Goal: Task Accomplishment & Management: Complete application form

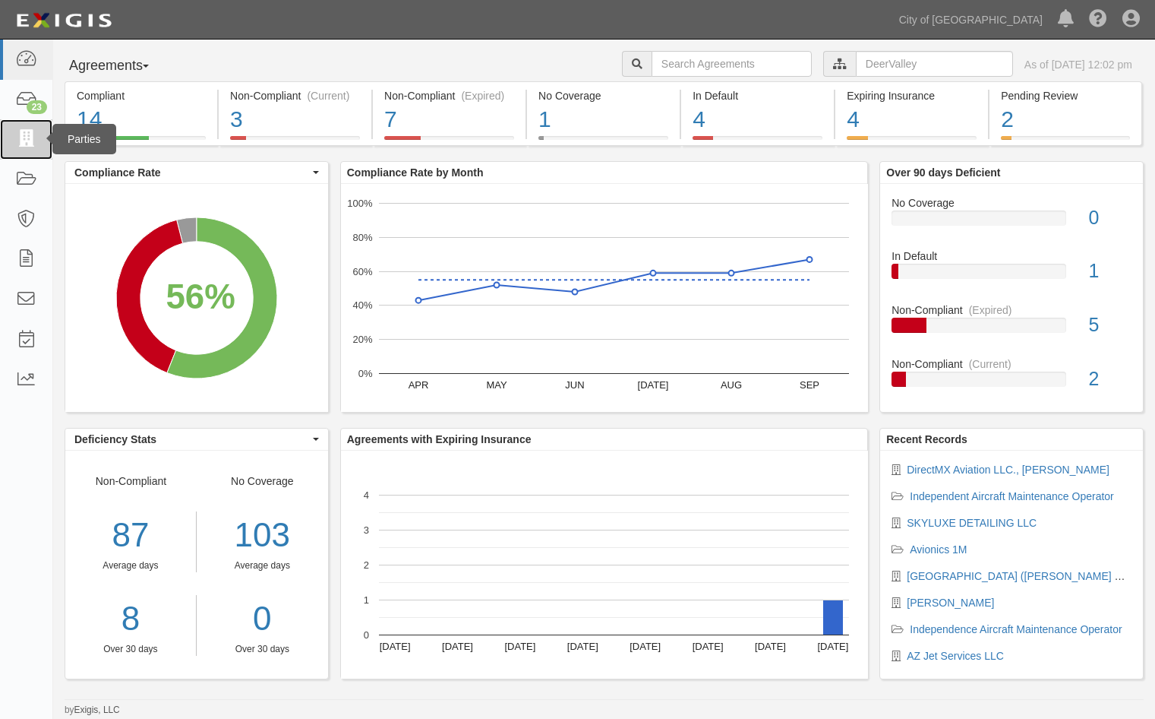
click at [10, 129] on link at bounding box center [26, 139] width 52 height 40
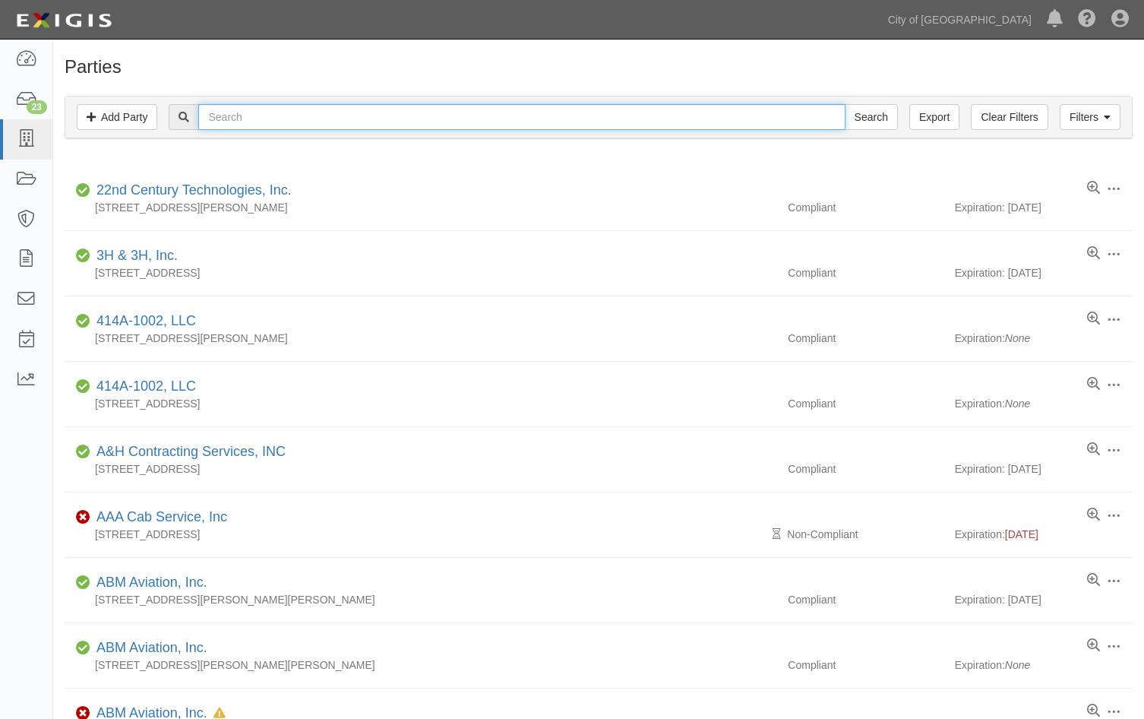
click at [261, 108] on input "text" at bounding box center [521, 117] width 646 height 26
type input "directmx"
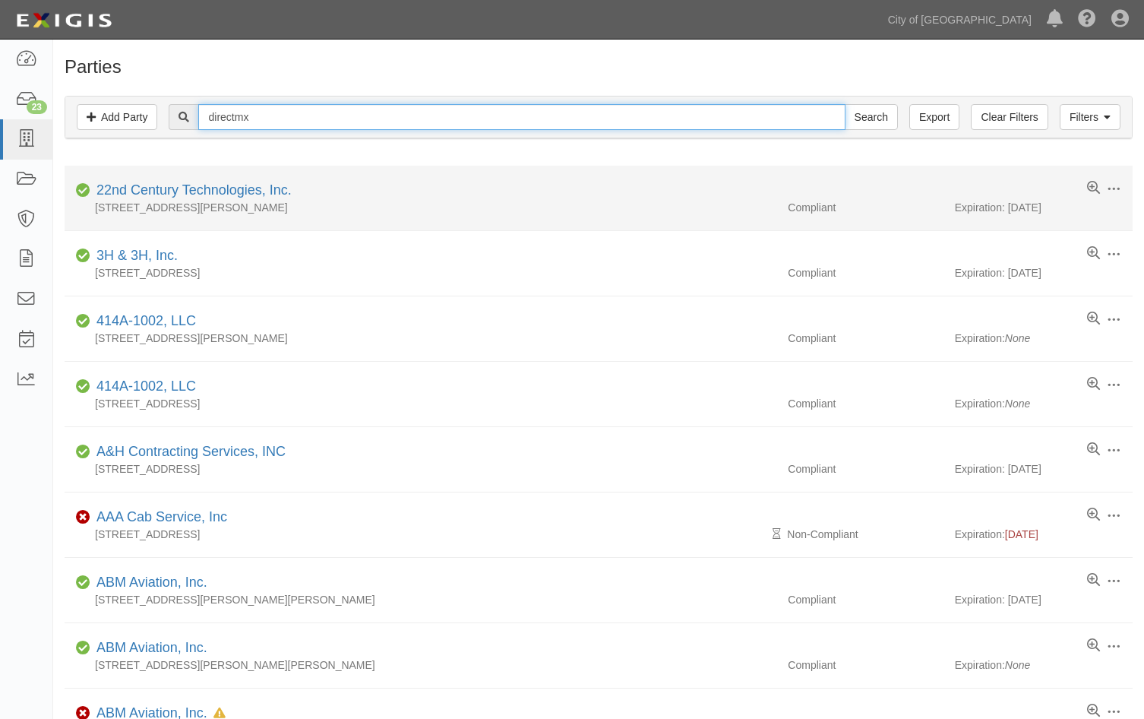
click at [845, 104] on input "Search" at bounding box center [871, 117] width 53 height 26
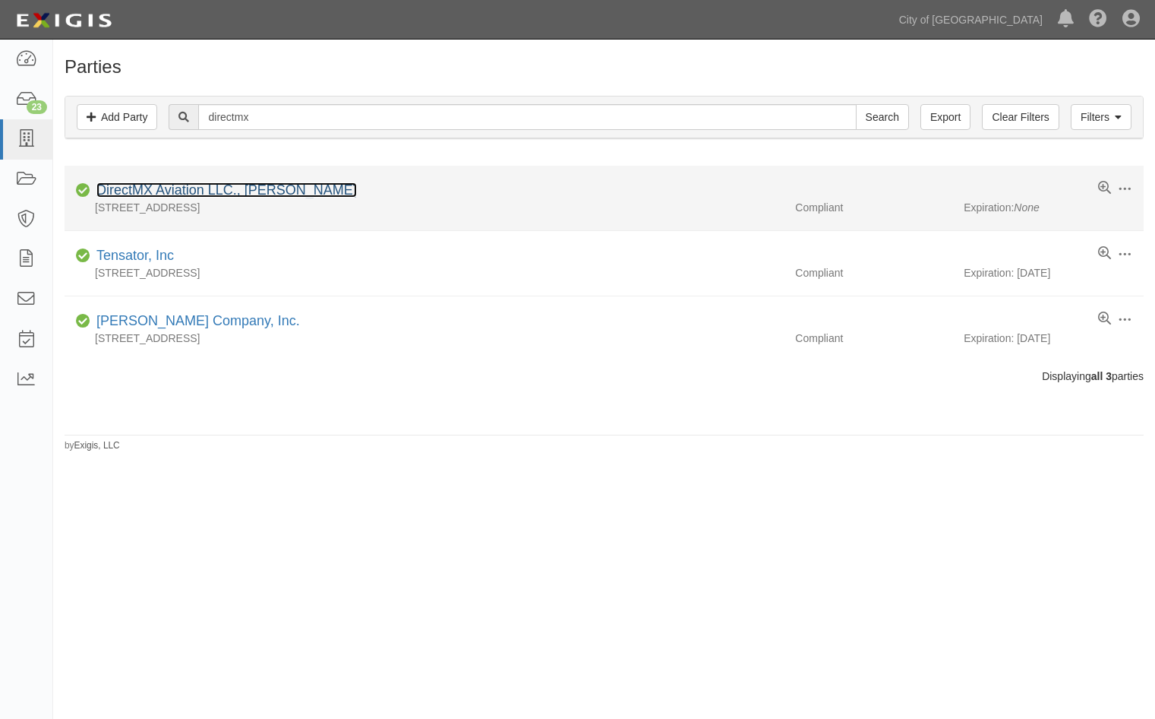
click at [144, 189] on link "DirectMX Aviation LLC., [PERSON_NAME]" at bounding box center [226, 189] width 261 height 15
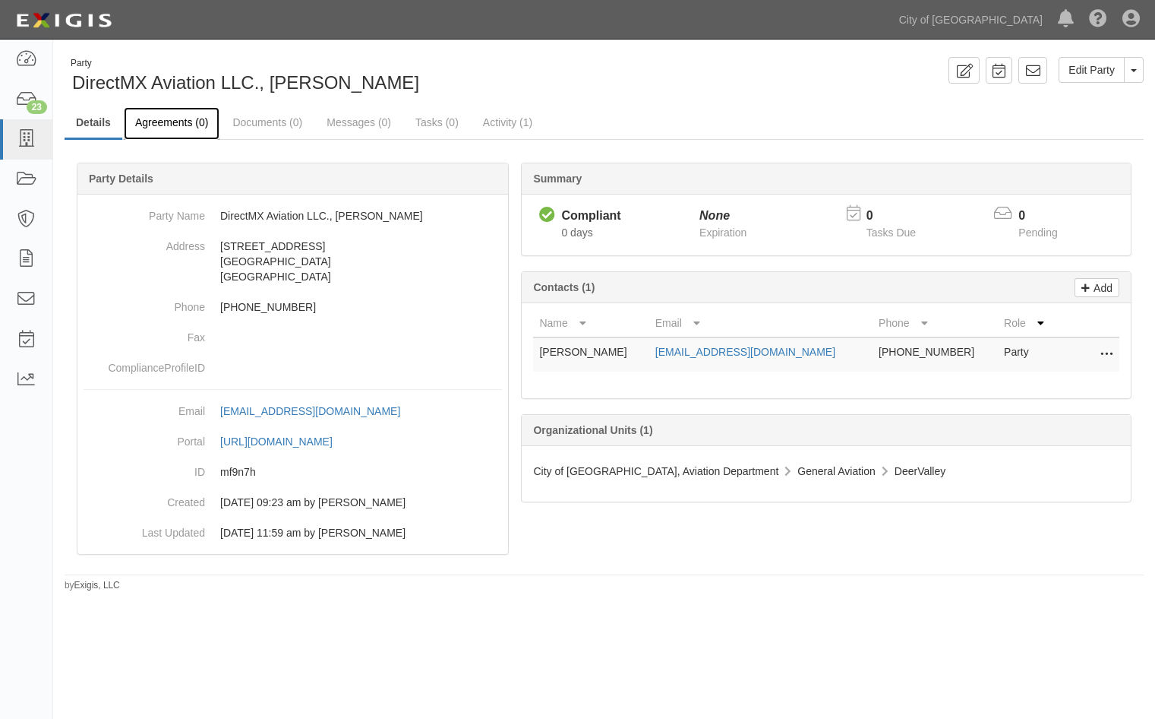
click at [137, 119] on link "Agreements (0)" at bounding box center [172, 123] width 96 height 33
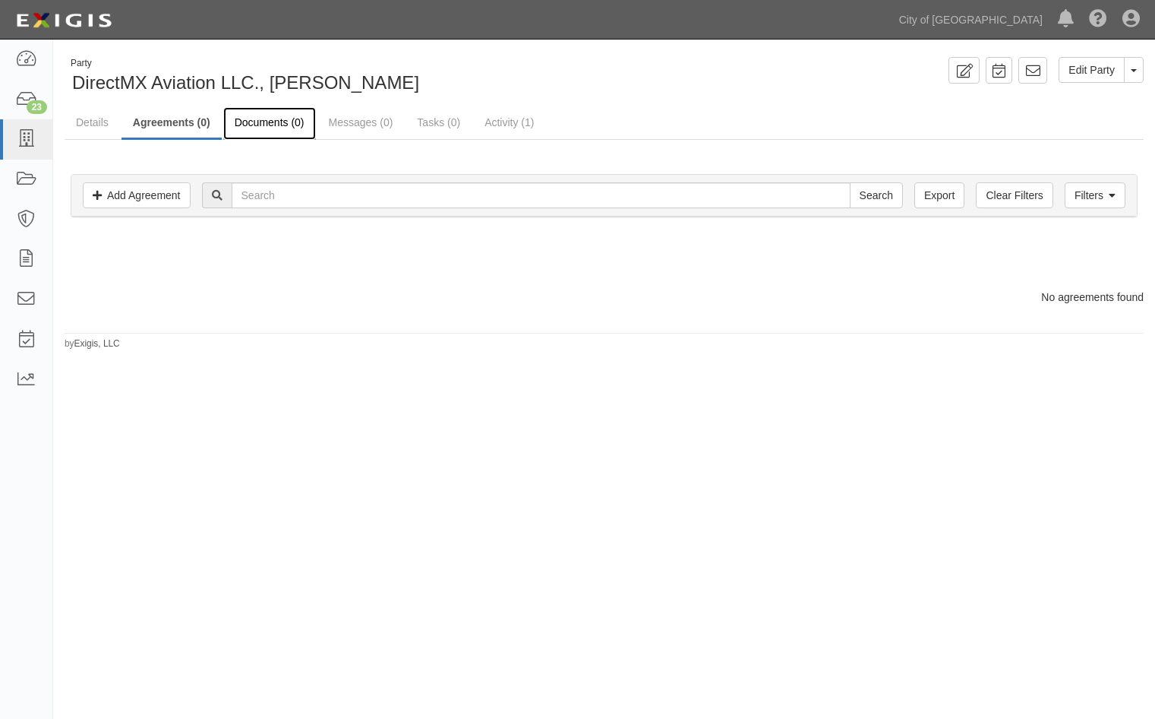
click at [261, 123] on link "Documents (0)" at bounding box center [269, 123] width 93 height 33
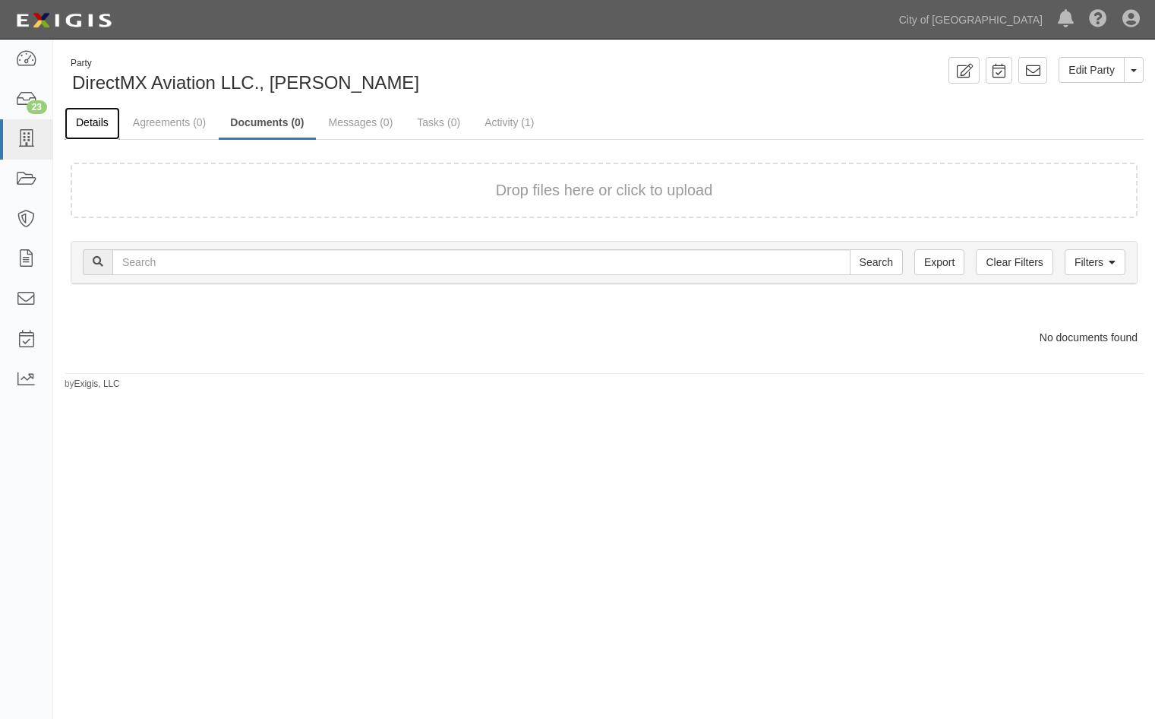
click at [88, 125] on link "Details" at bounding box center [92, 123] width 55 height 33
click at [189, 119] on link "Agreements (0)" at bounding box center [170, 123] width 96 height 33
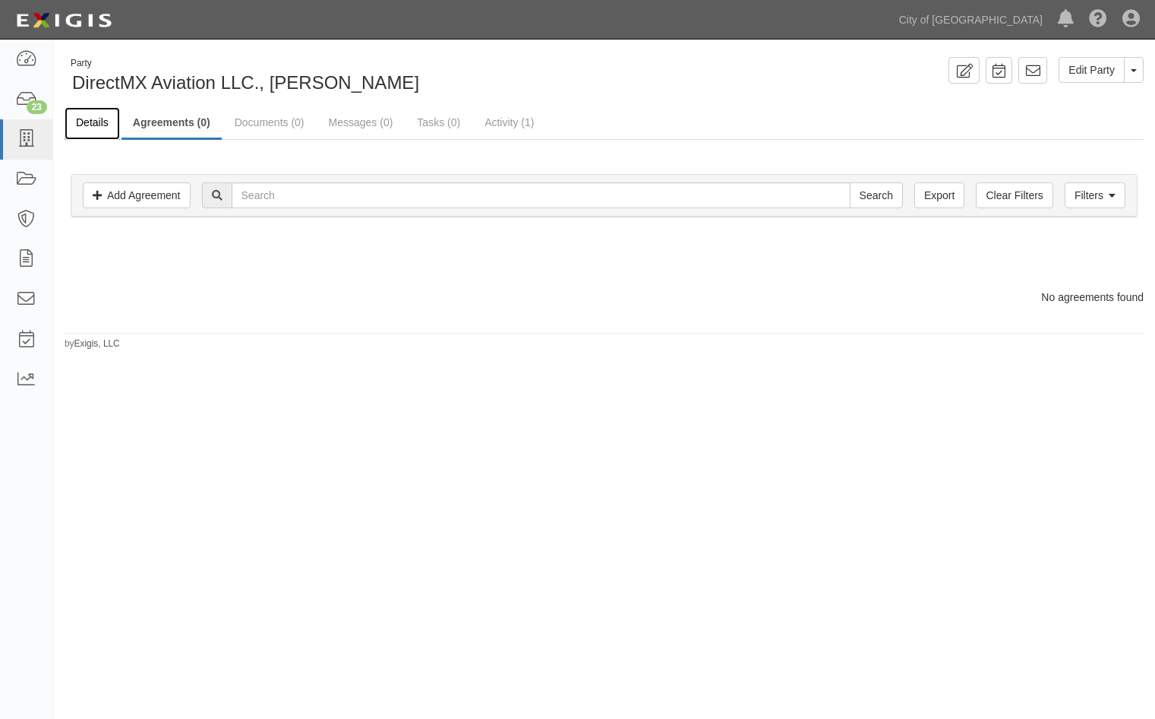
click at [103, 127] on link "Details" at bounding box center [92, 123] width 55 height 33
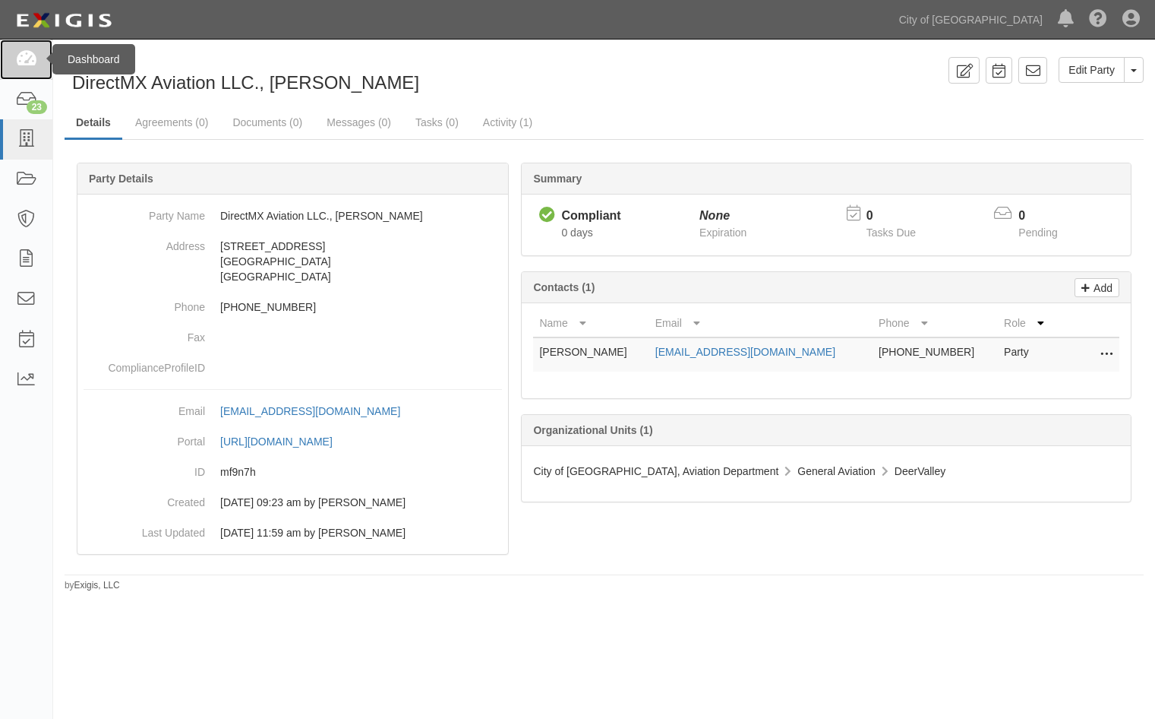
click at [33, 65] on icon at bounding box center [25, 59] width 21 height 17
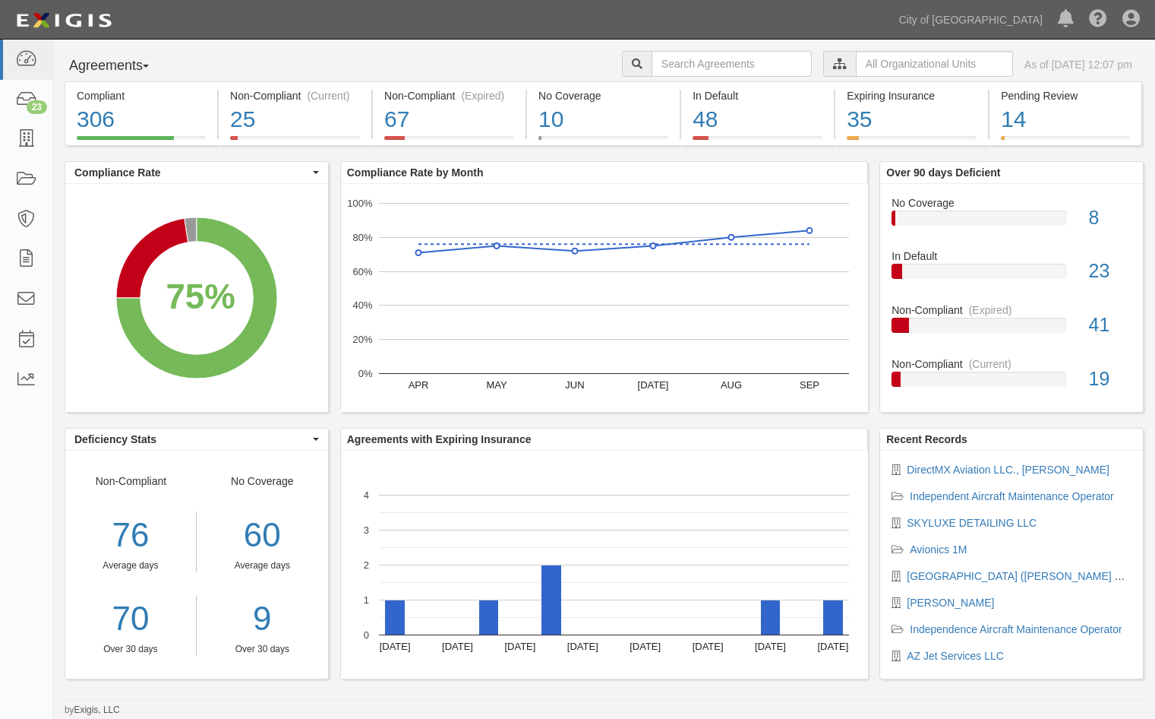
click at [833, 67] on icon at bounding box center [840, 64] width 14 height 11
click at [823, 70] on div at bounding box center [839, 64] width 33 height 26
click at [856, 63] on input "text" at bounding box center [934, 64] width 157 height 26
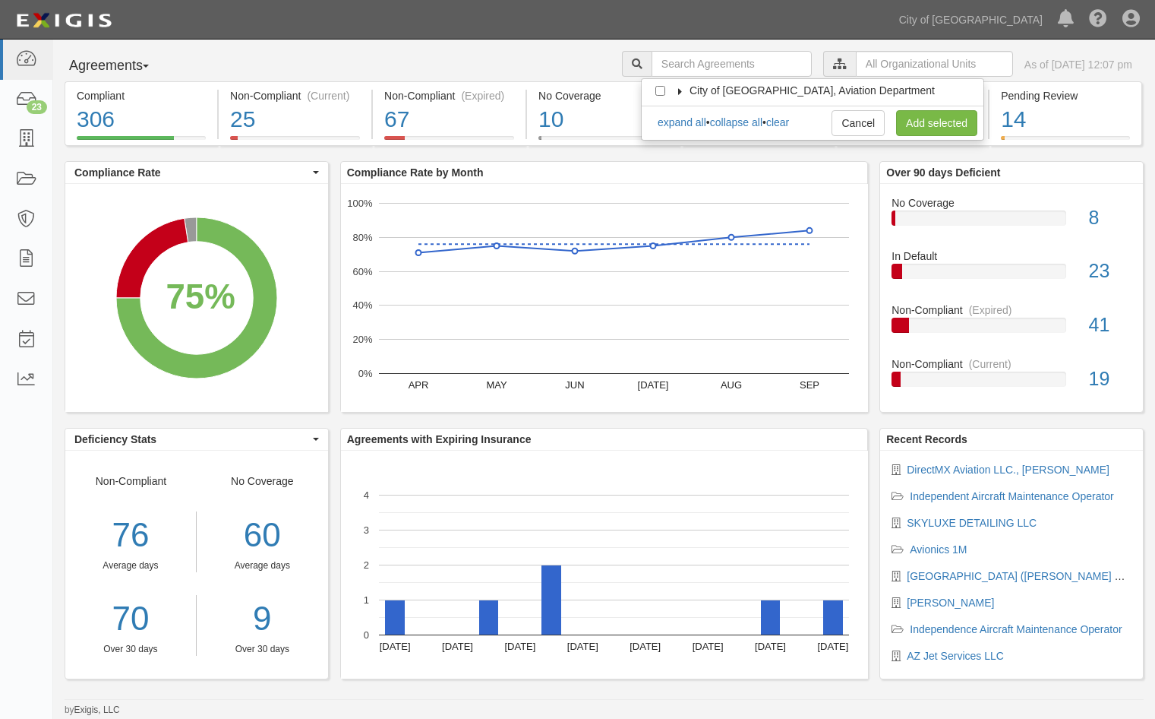
click at [682, 88] on icon at bounding box center [680, 91] width 11 height 7
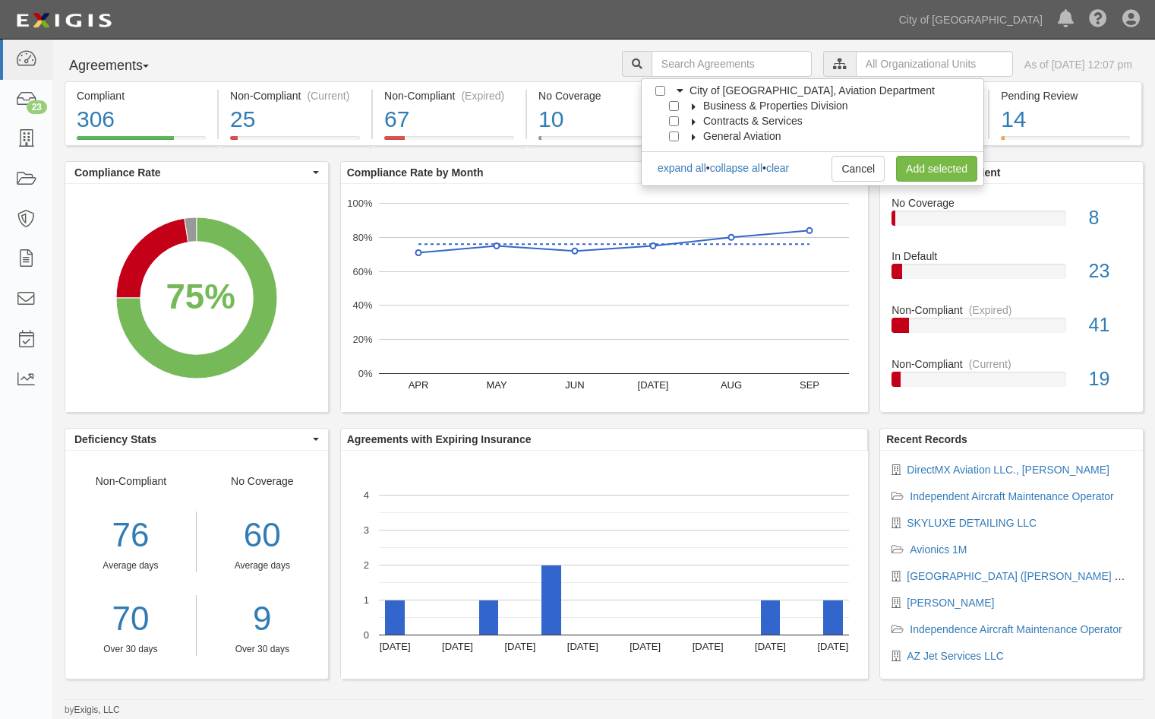
click at [697, 136] on icon at bounding box center [694, 137] width 11 height 7
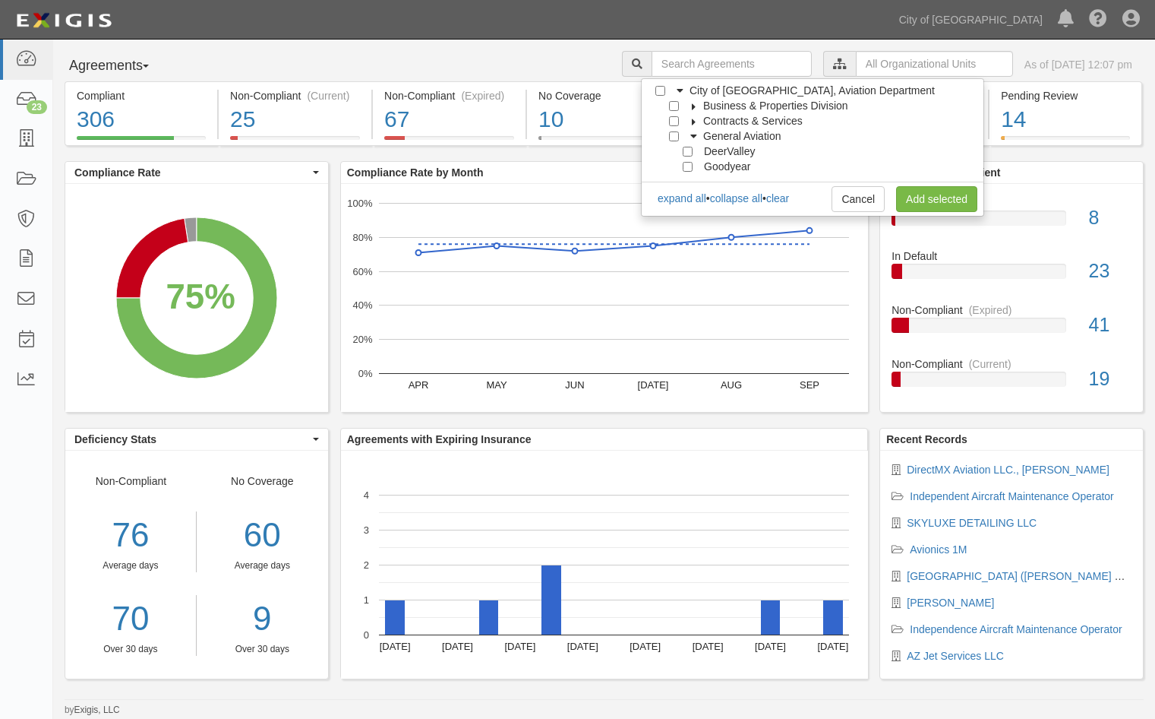
click at [730, 153] on span "DeerValley" at bounding box center [729, 151] width 51 height 12
click at [681, 149] on div at bounding box center [678, 150] width 14 height 10
click at [686, 153] on input "DeerValley" at bounding box center [688, 152] width 10 height 10
checkbox input "true"
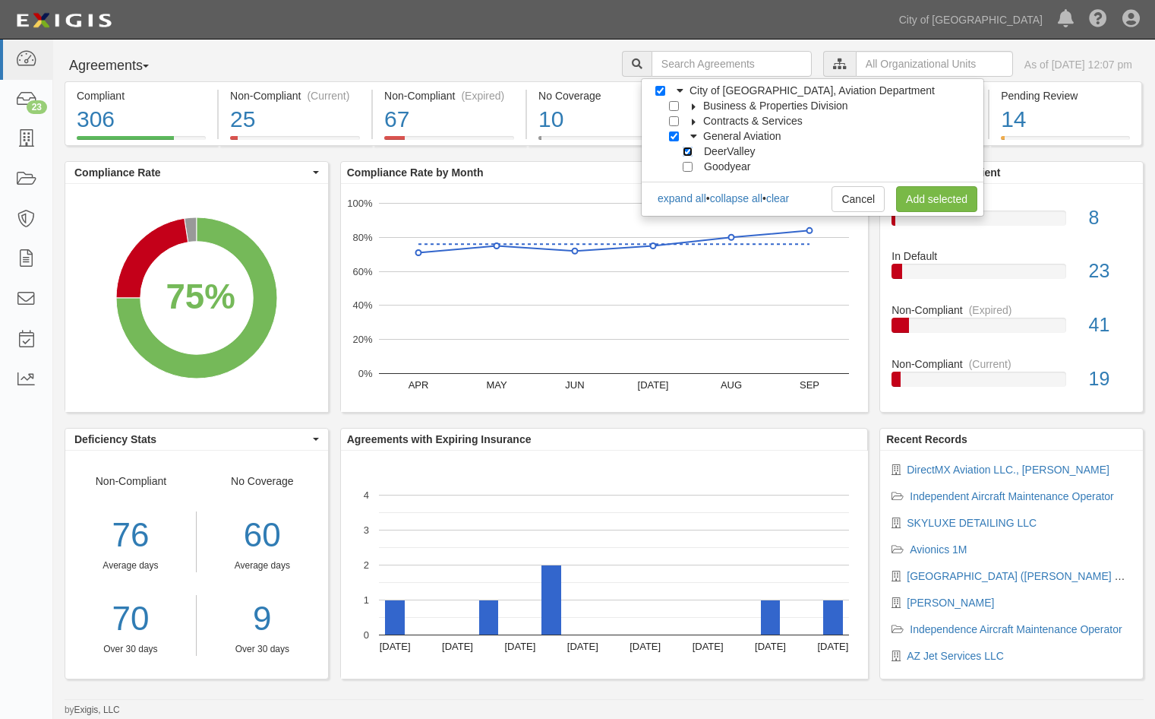
checkbox input "true"
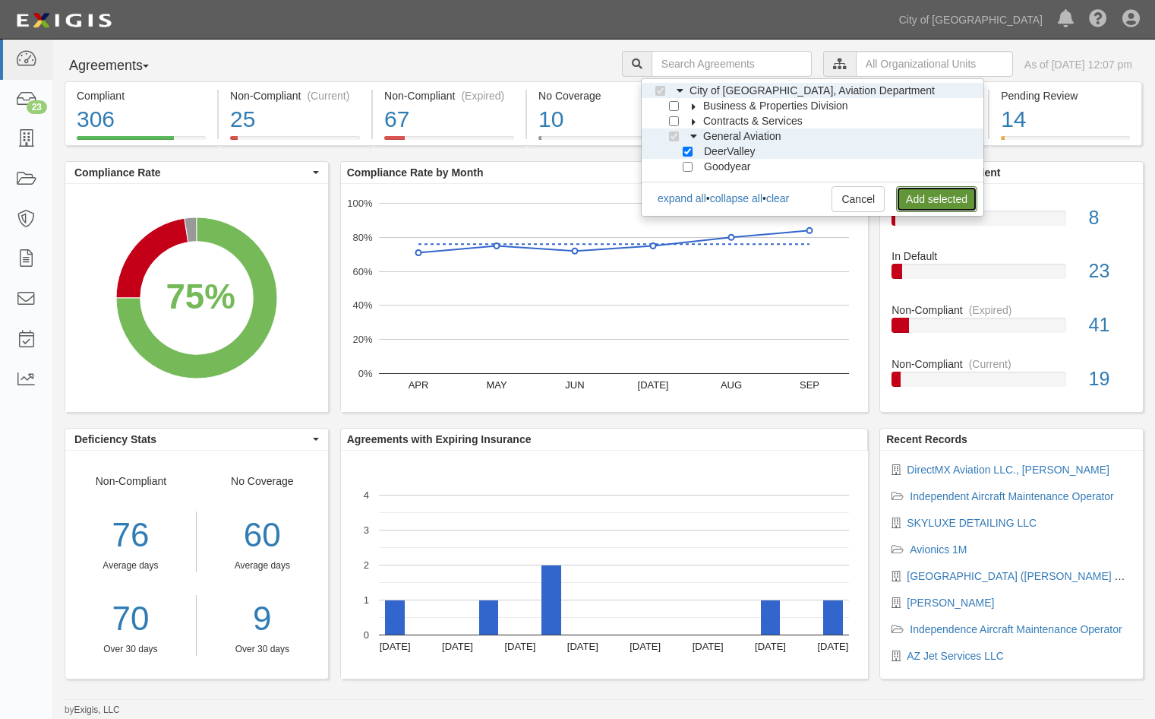
click at [959, 197] on link "Add selected" at bounding box center [936, 199] width 81 height 26
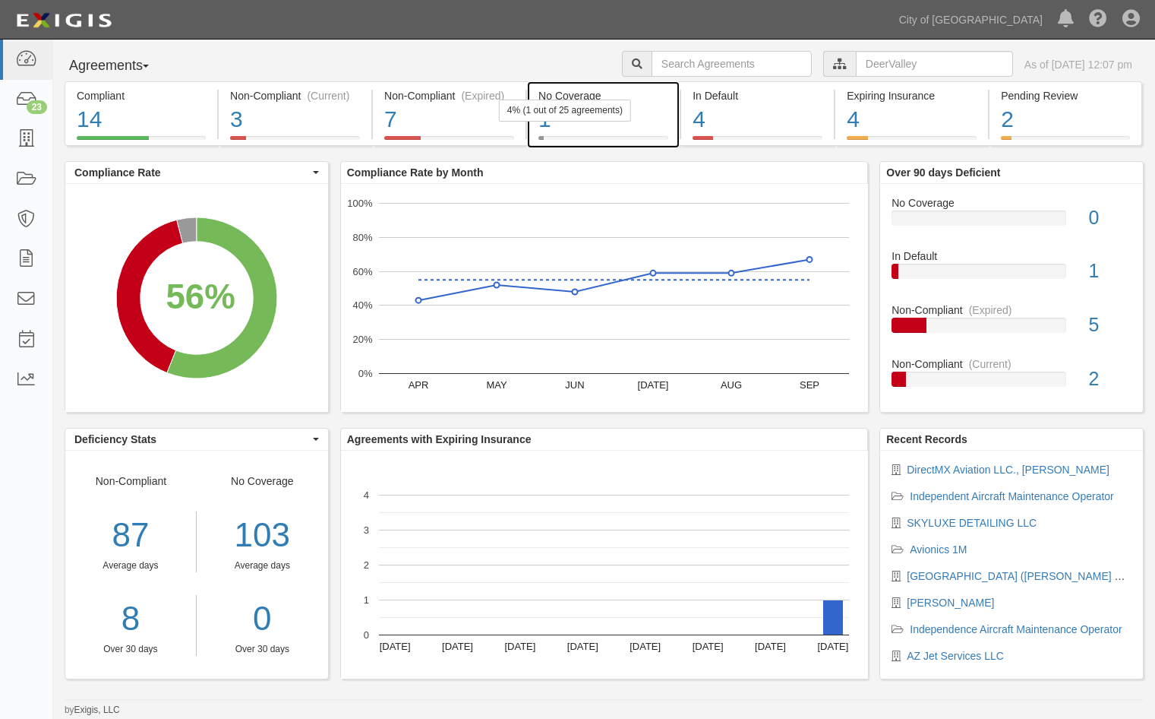
click at [646, 113] on div "1" at bounding box center [604, 119] width 130 height 33
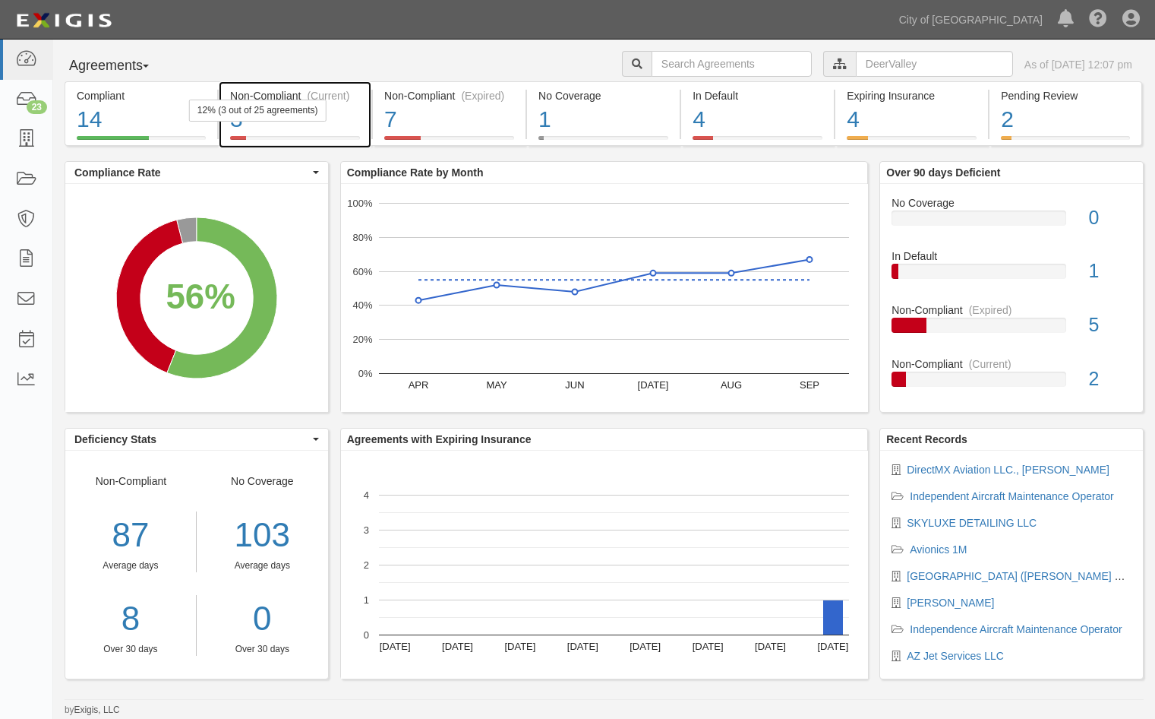
click at [343, 116] on div "3" at bounding box center [295, 119] width 130 height 33
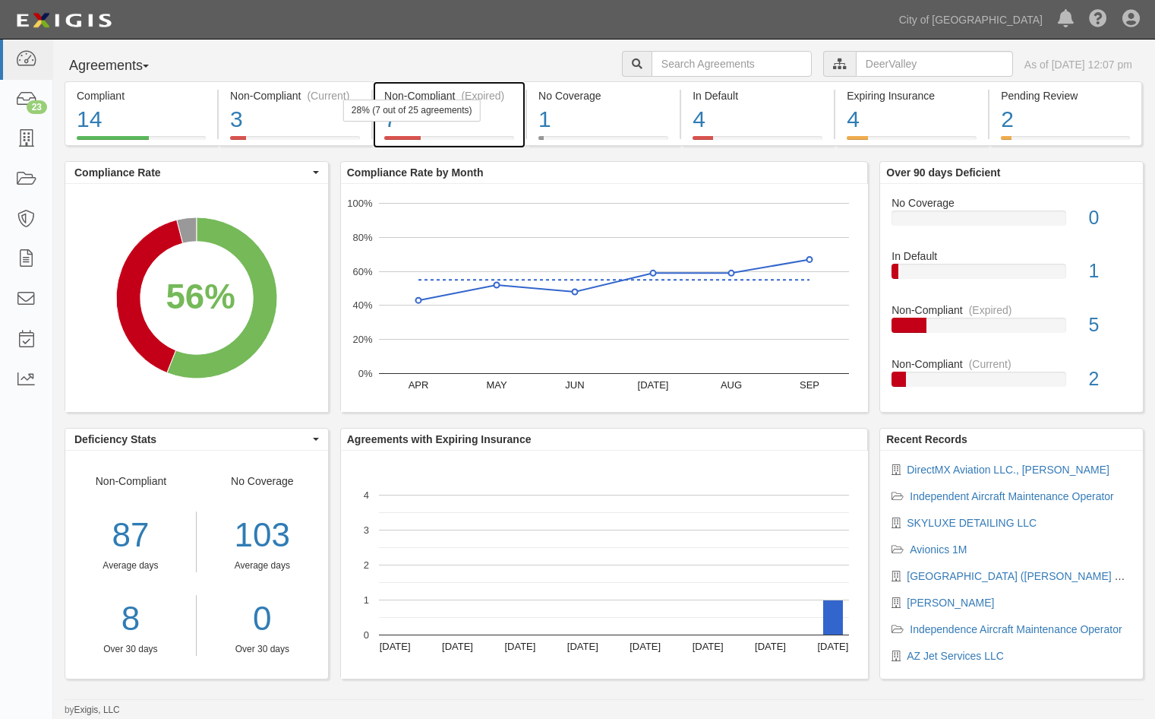
click at [516, 123] on div "Non-Compliant (Expired) 7 28% (7 out of 25 agreements)" at bounding box center [449, 113] width 153 height 65
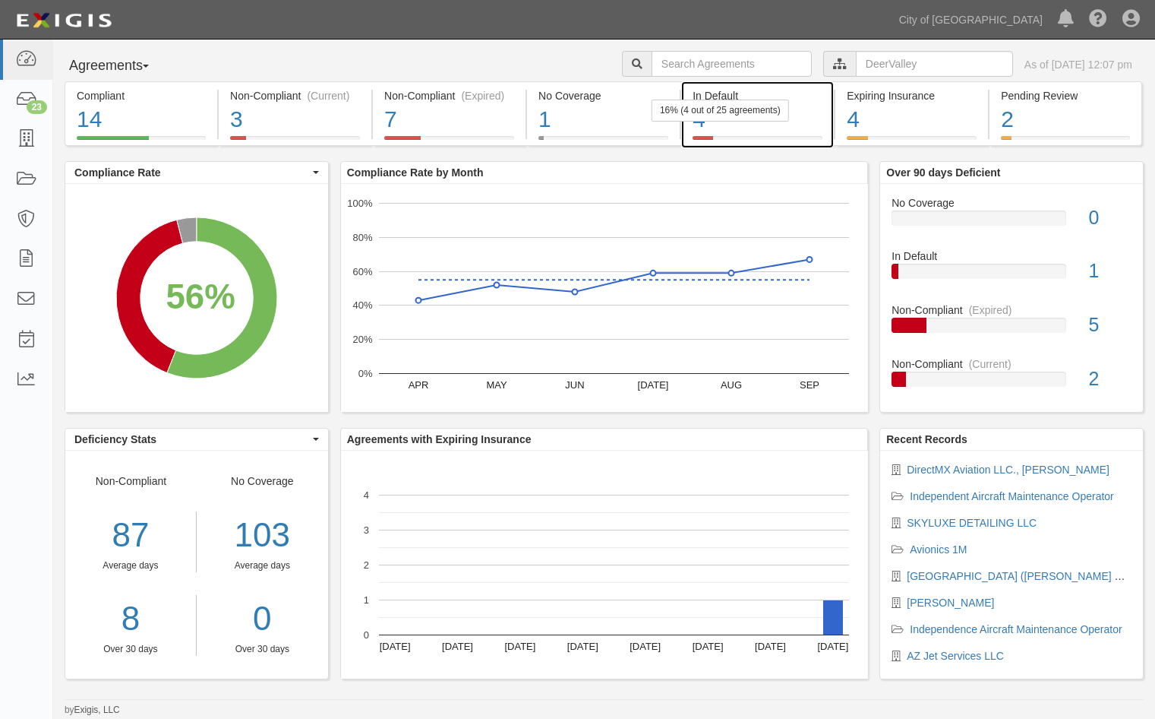
click at [791, 116] on div "4" at bounding box center [758, 119] width 130 height 33
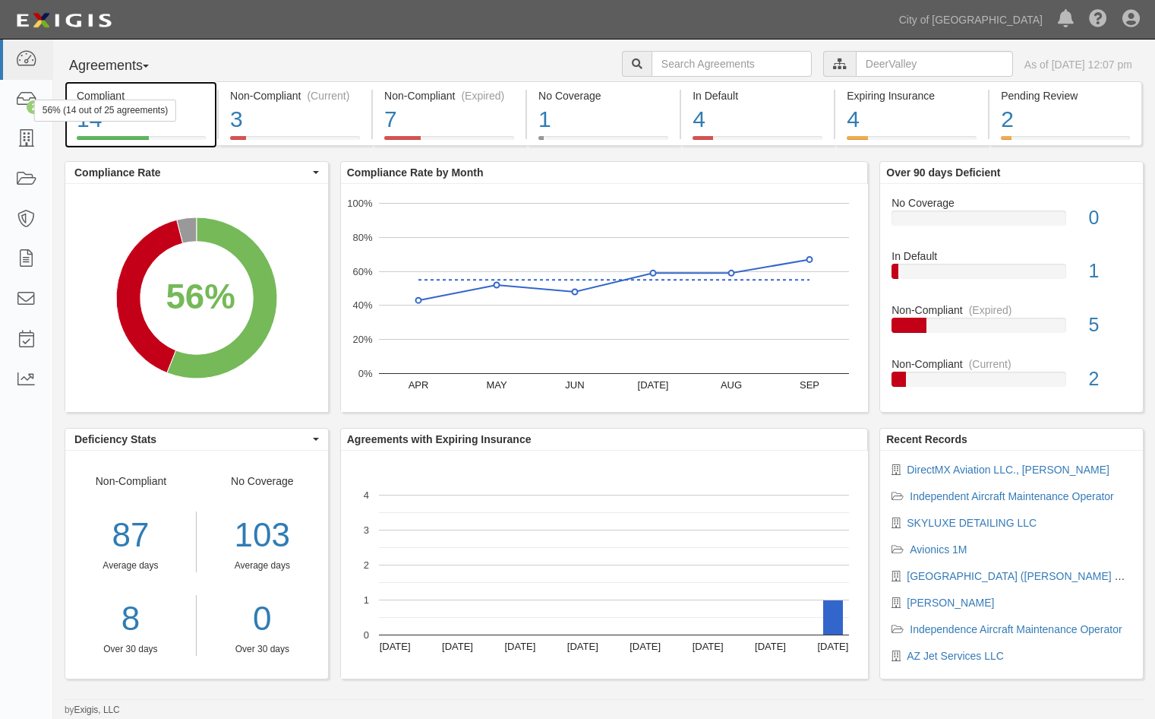
click at [191, 109] on div "14" at bounding box center [141, 119] width 129 height 33
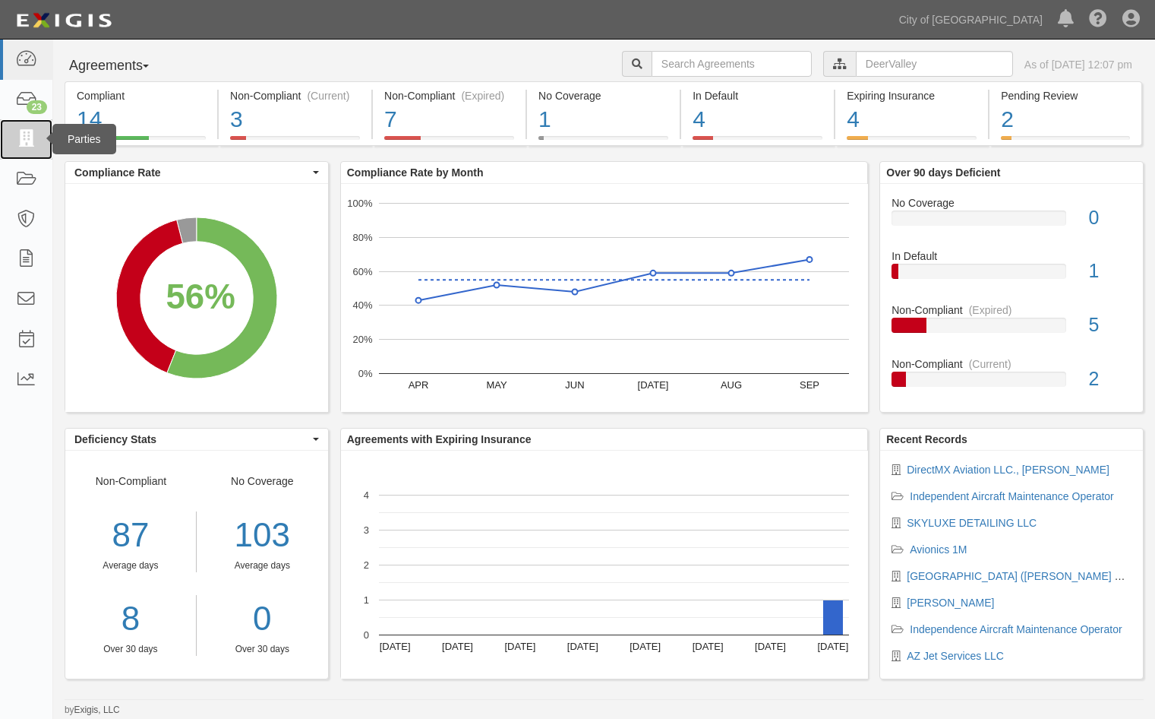
click at [19, 134] on icon at bounding box center [25, 139] width 21 height 17
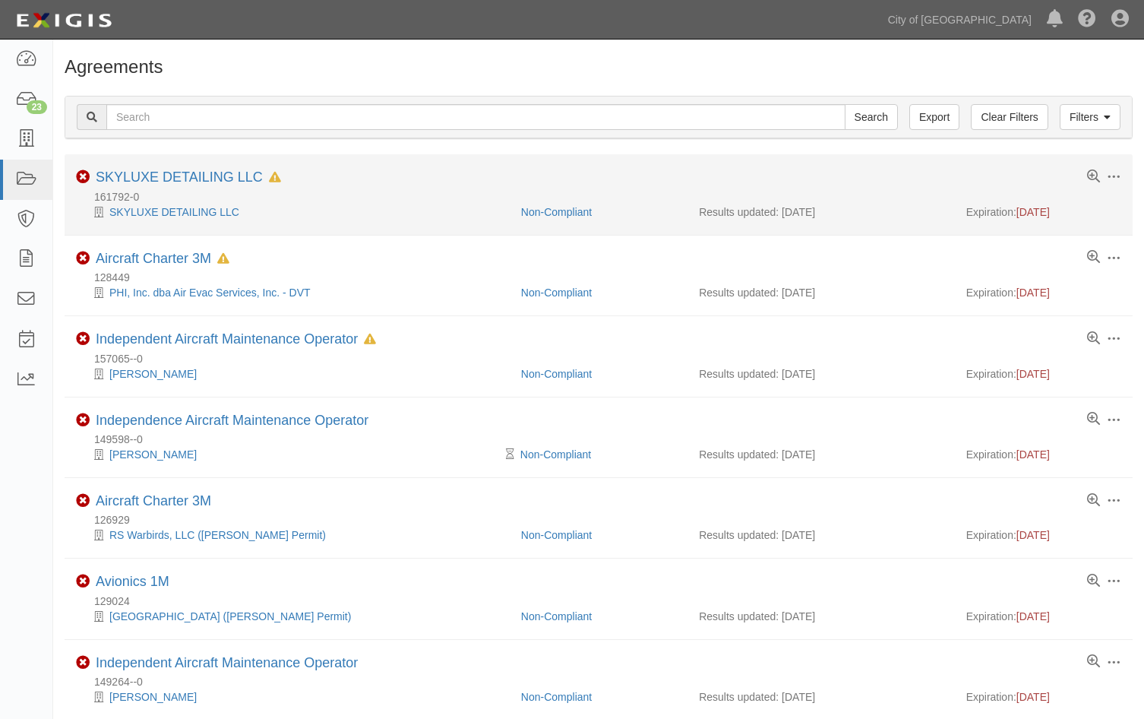
scroll to position [69, 0]
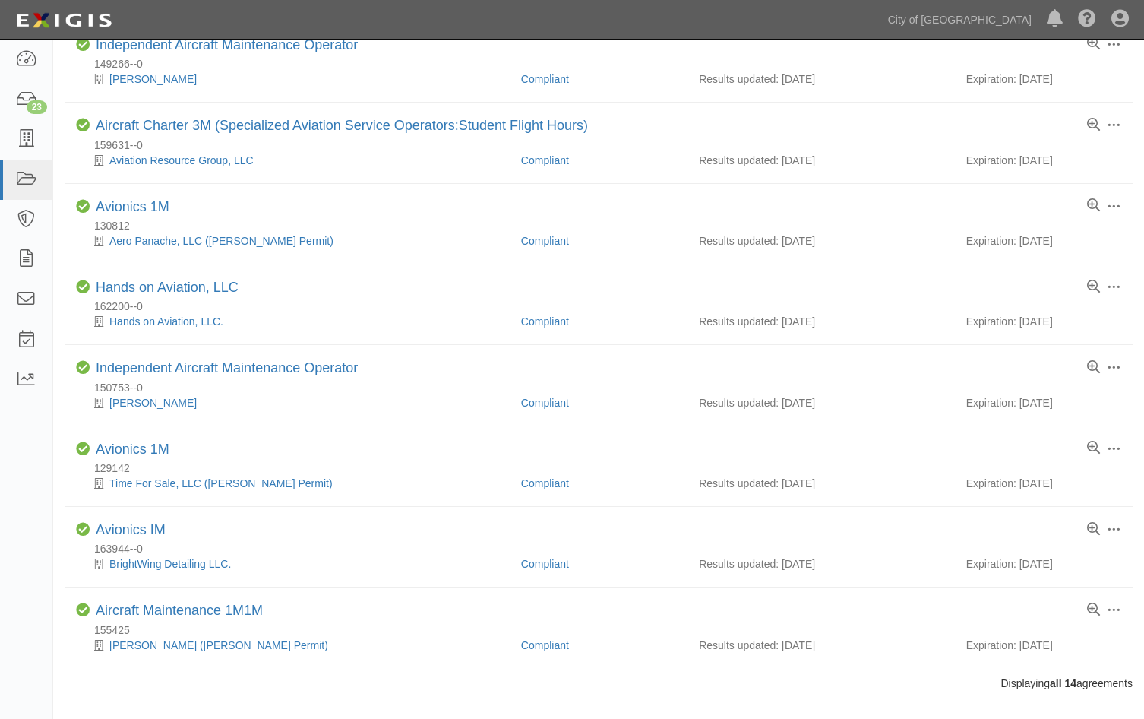
scroll to position [635, 0]
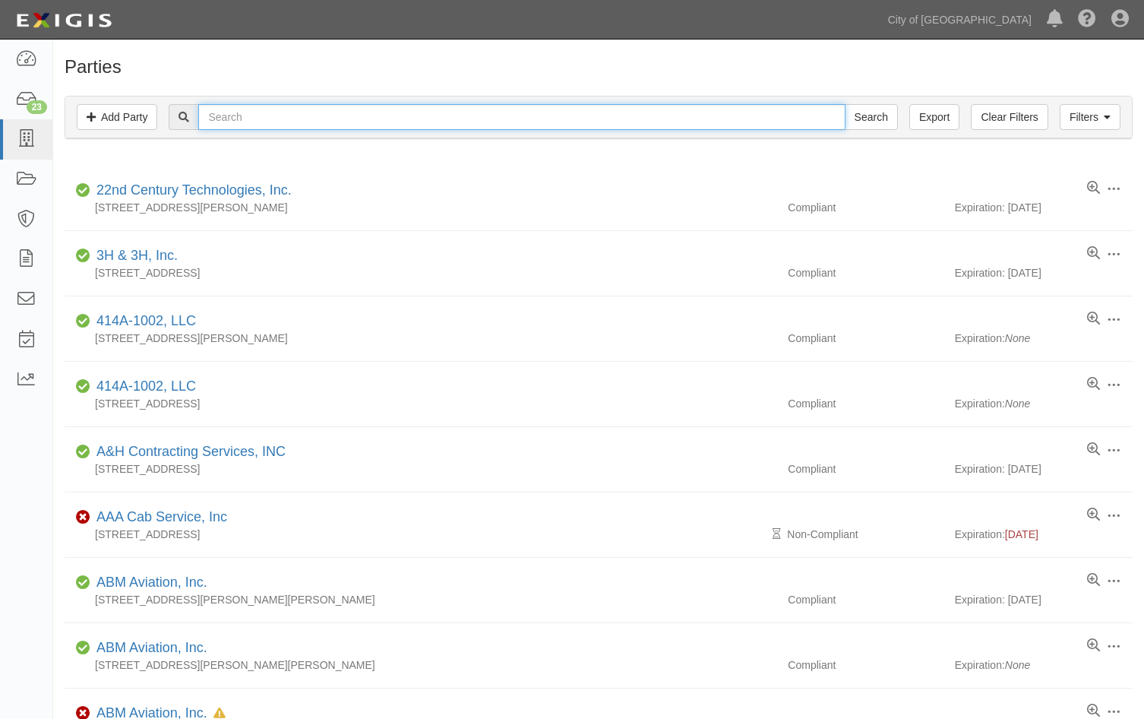
click at [227, 118] on input "text" at bounding box center [521, 117] width 646 height 26
click at [293, 115] on input "text" at bounding box center [521, 117] width 646 height 26
click at [285, 121] on input "text" at bounding box center [521, 117] width 646 height 26
type input "directmx"
click at [845, 104] on input "Search" at bounding box center [871, 117] width 53 height 26
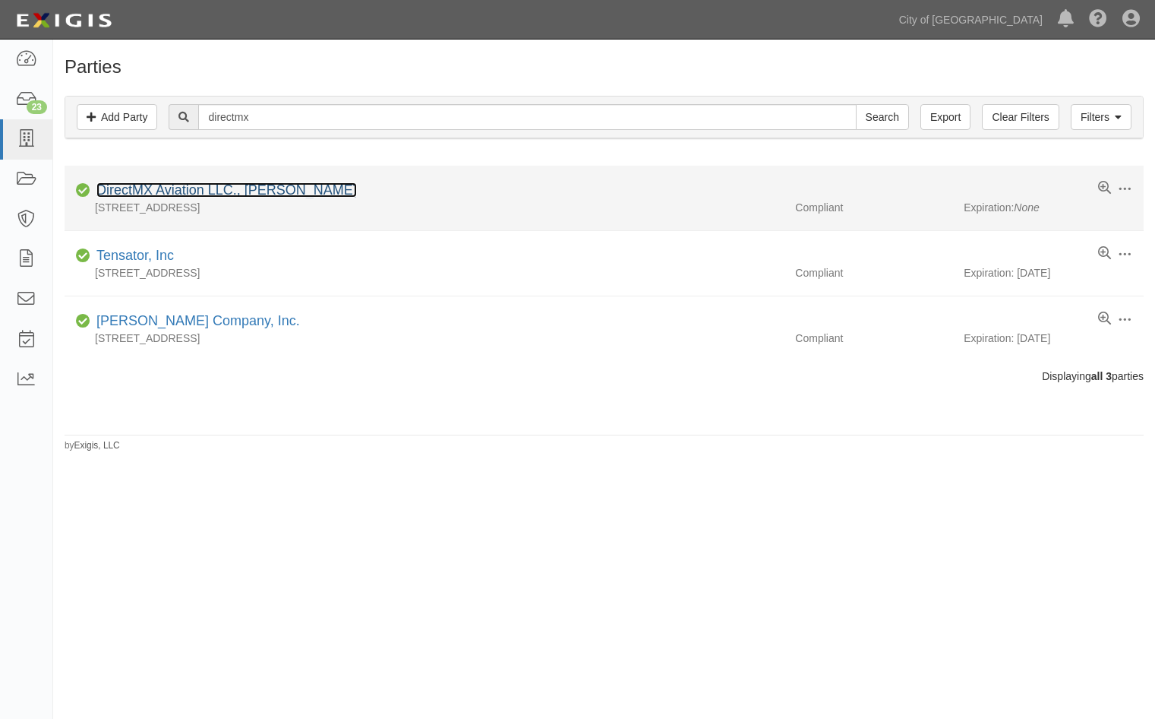
click at [148, 190] on link "DirectMX Aviation LLC., [PERSON_NAME]" at bounding box center [226, 189] width 261 height 15
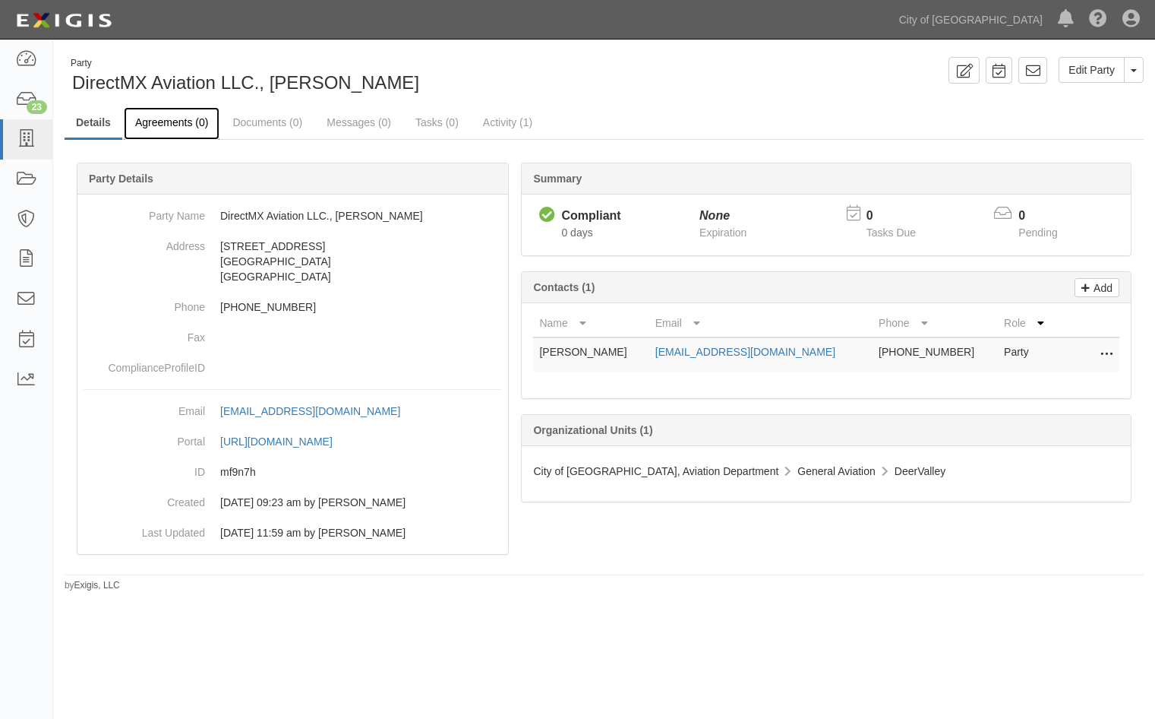
click at [168, 117] on link "Agreements (0)" at bounding box center [172, 123] width 96 height 33
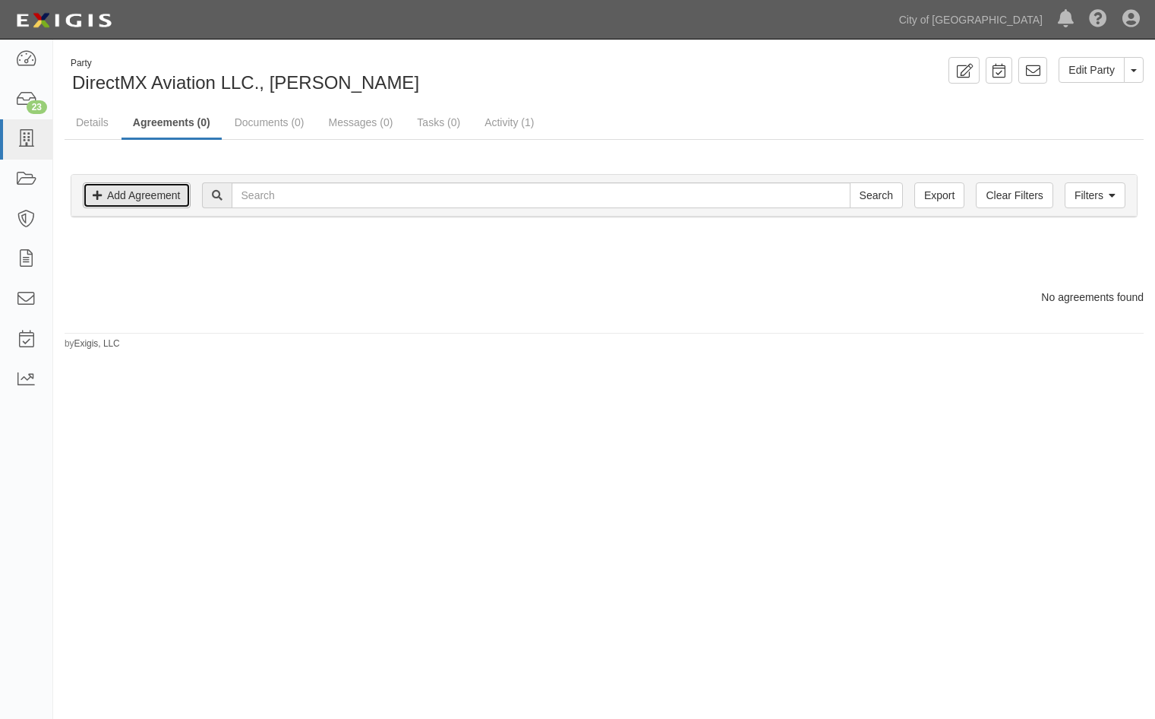
click at [149, 204] on link "Add Agreement" at bounding box center [137, 195] width 108 height 26
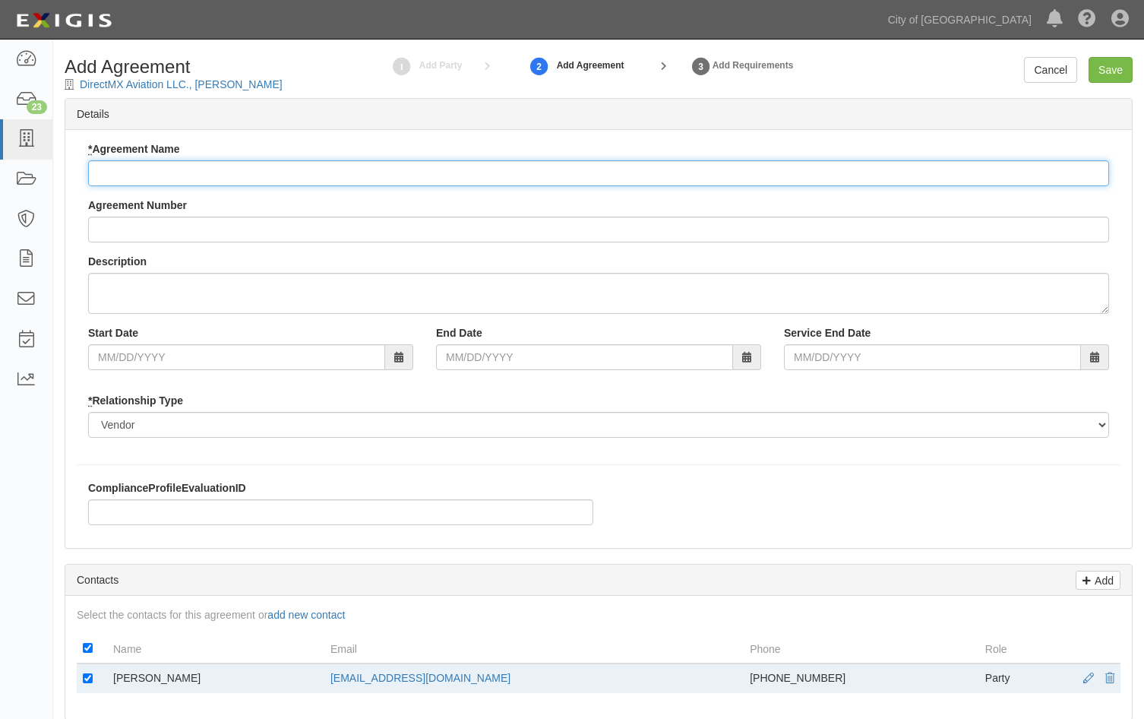
click at [160, 176] on input "* Agreement Name" at bounding box center [598, 173] width 1021 height 26
type input "Independent Aircraft Maintenance Operator"
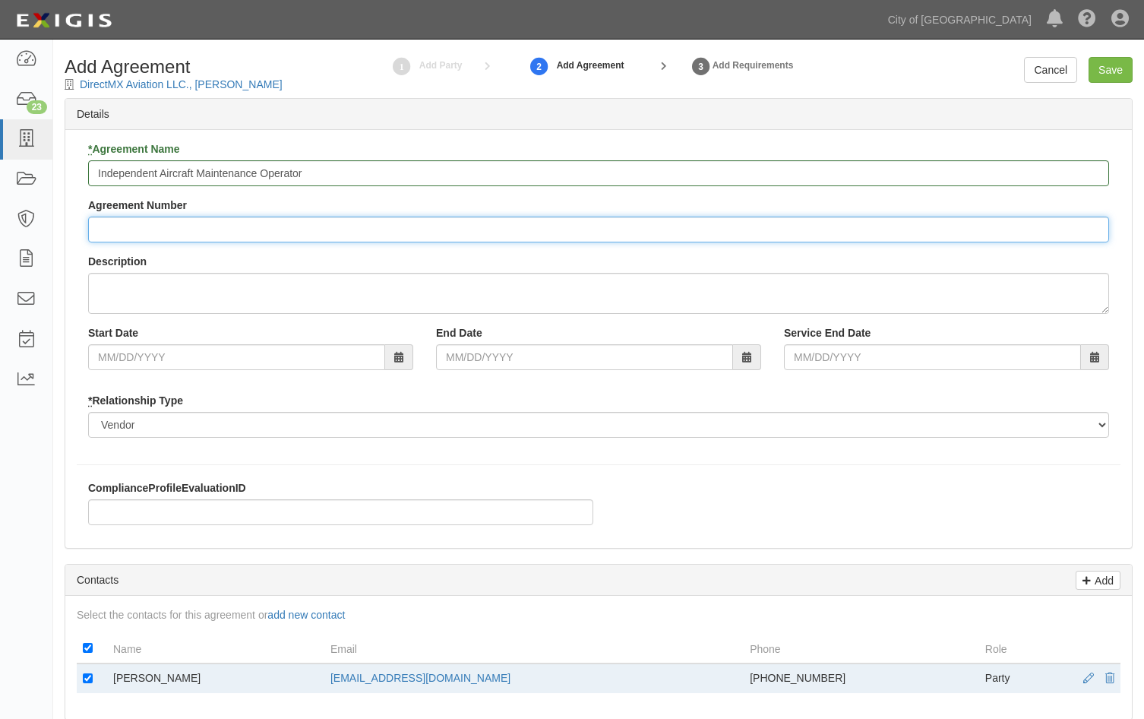
click at [117, 234] on input "Agreement Number" at bounding box center [598, 229] width 1021 height 26
type input "164155--0"
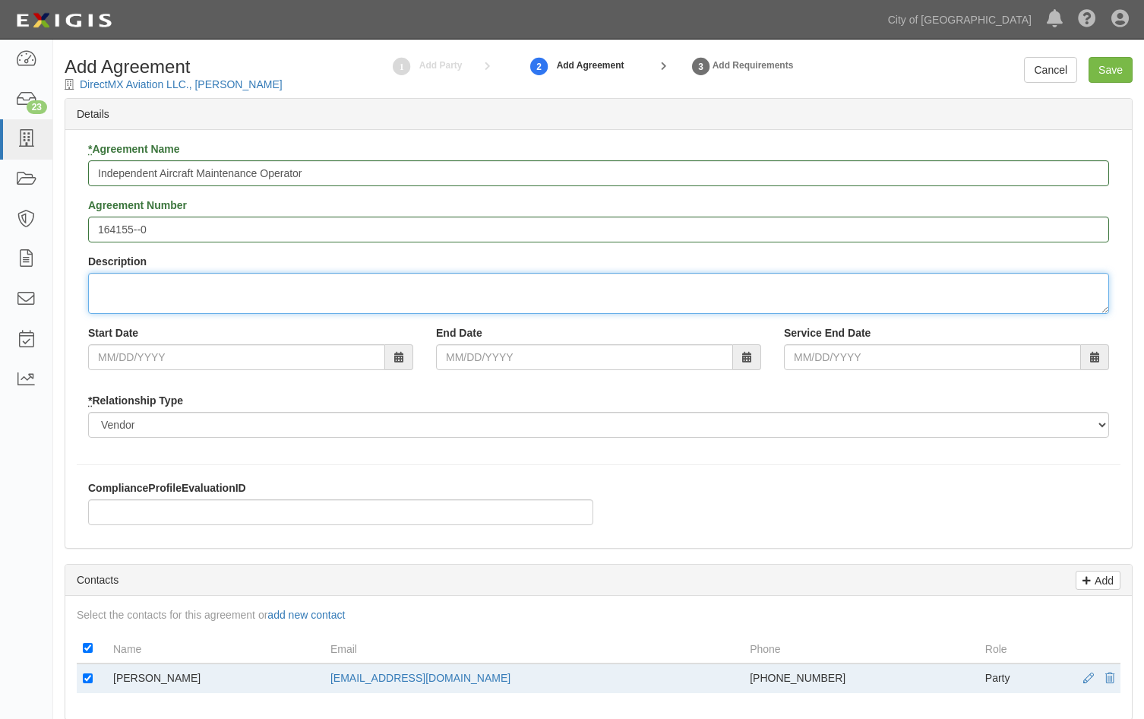
click at [139, 291] on textarea "Description" at bounding box center [598, 293] width 1021 height 41
type textarea "DirectMX Aviation LLC"
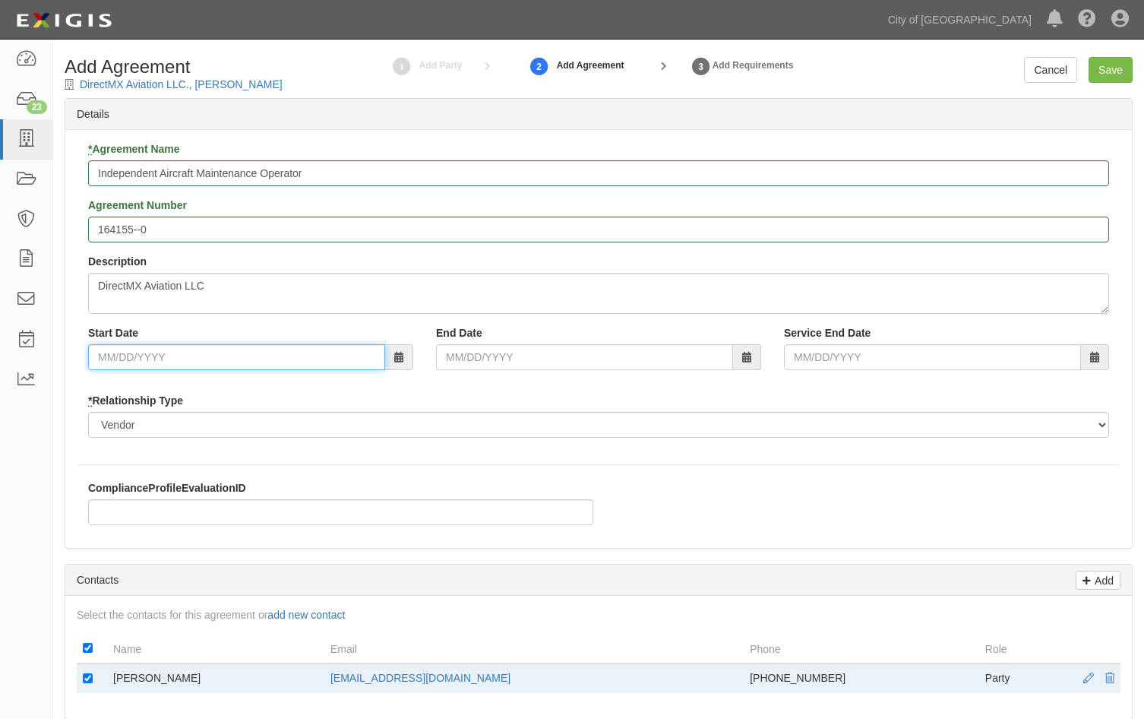
click at [163, 359] on input "Start Date" at bounding box center [236, 357] width 297 height 26
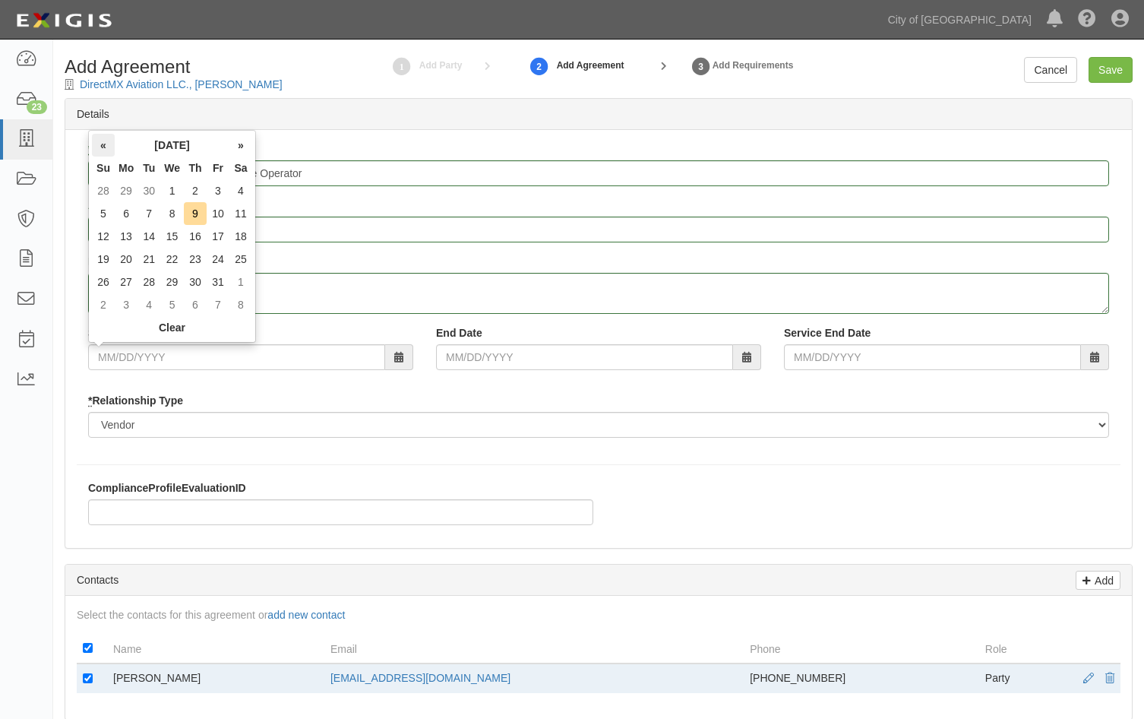
click at [106, 147] on th "«" at bounding box center [103, 145] width 23 height 23
click at [121, 241] on td "15" at bounding box center [126, 236] width 23 height 23
type input "[DATE]"
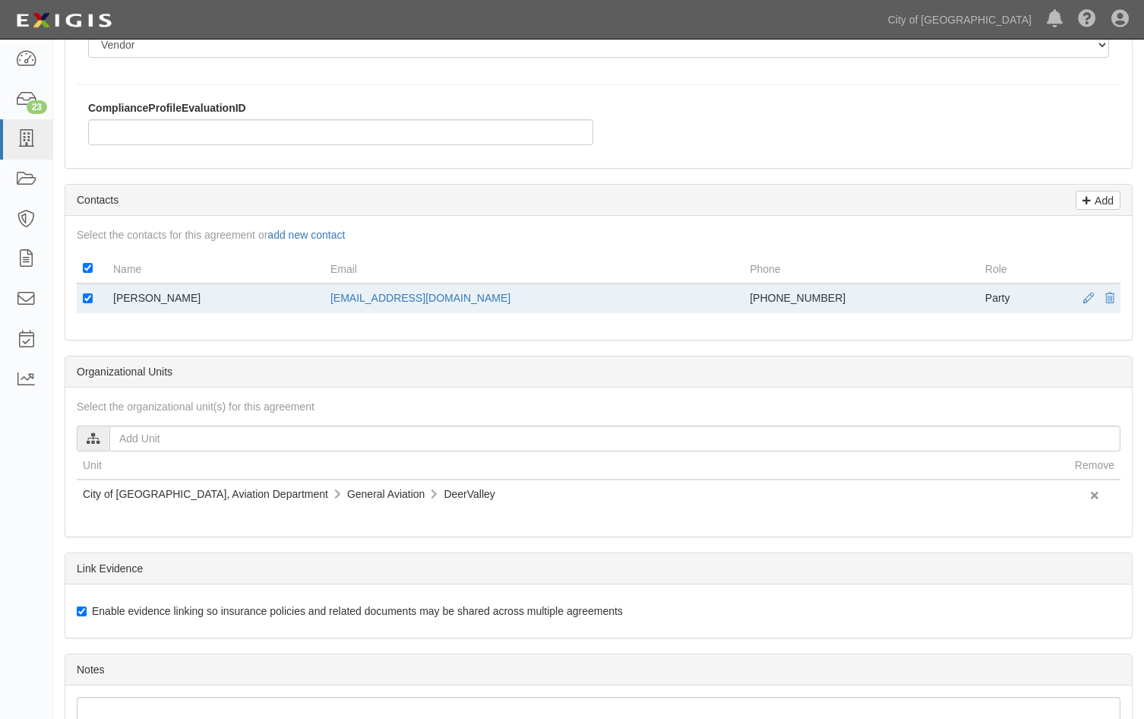
scroll to position [456, 0]
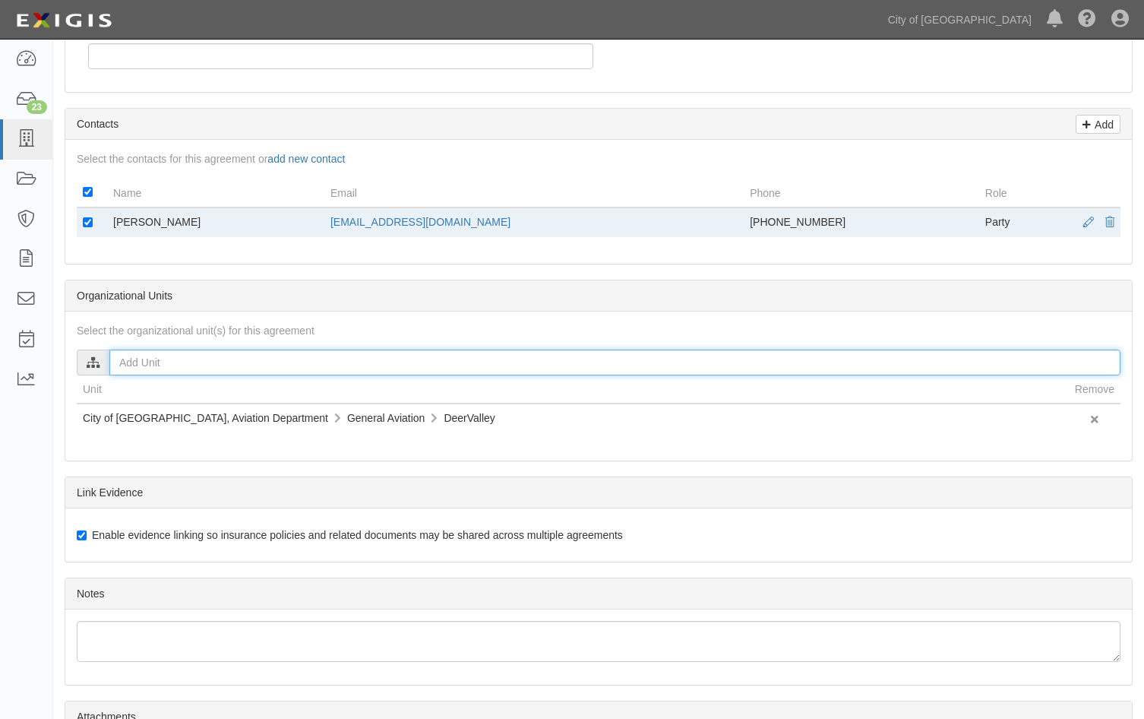
click at [132, 365] on input "text" at bounding box center [614, 362] width 1011 height 26
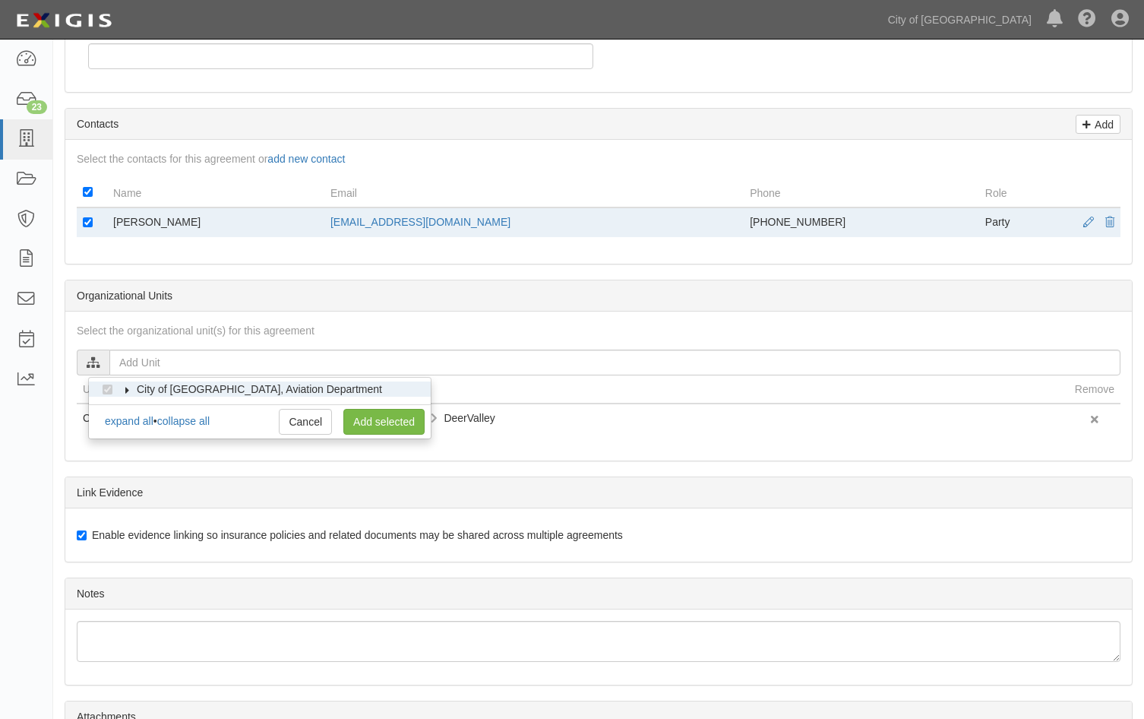
click at [124, 394] on label "City of [GEOGRAPHIC_DATA], Aviation Department" at bounding box center [250, 388] width 264 height 15
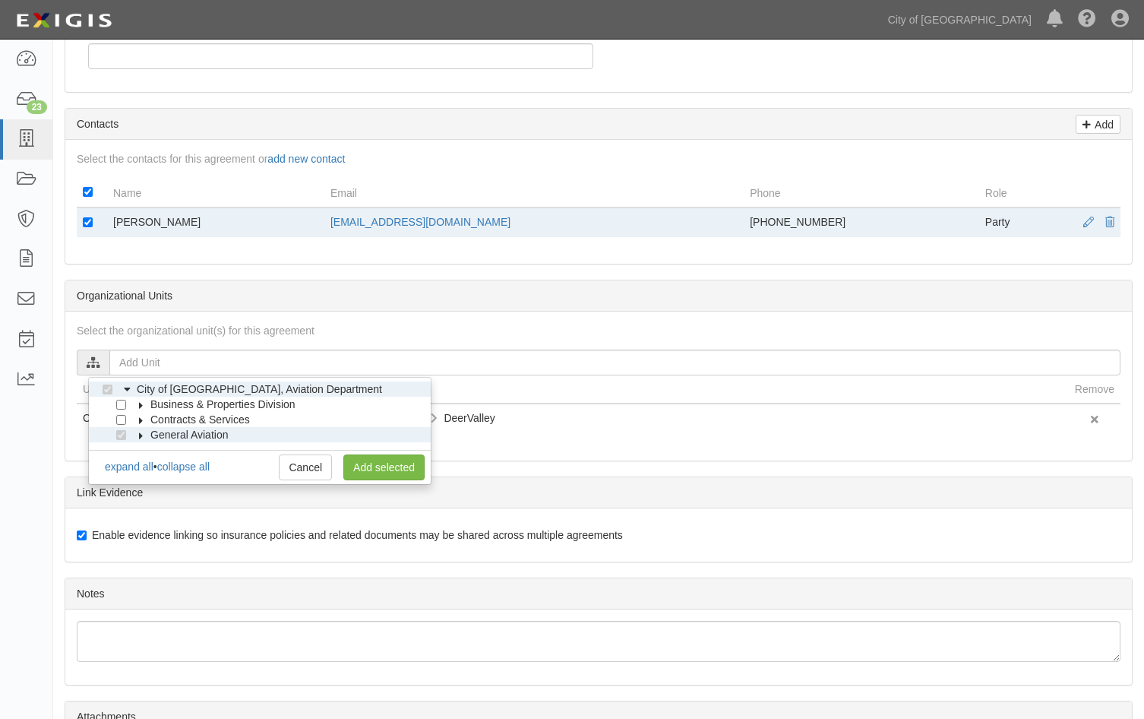
click at [127, 390] on icon at bounding box center [127, 389] width 7 height 11
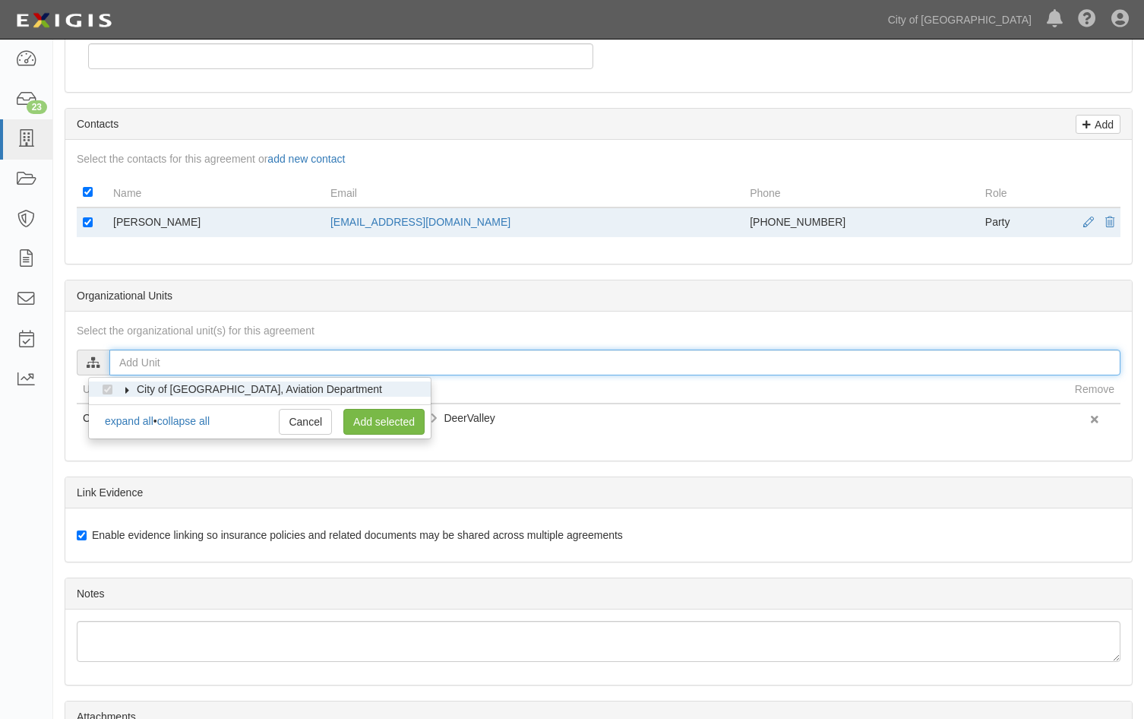
click at [377, 357] on input "text" at bounding box center [614, 362] width 1011 height 26
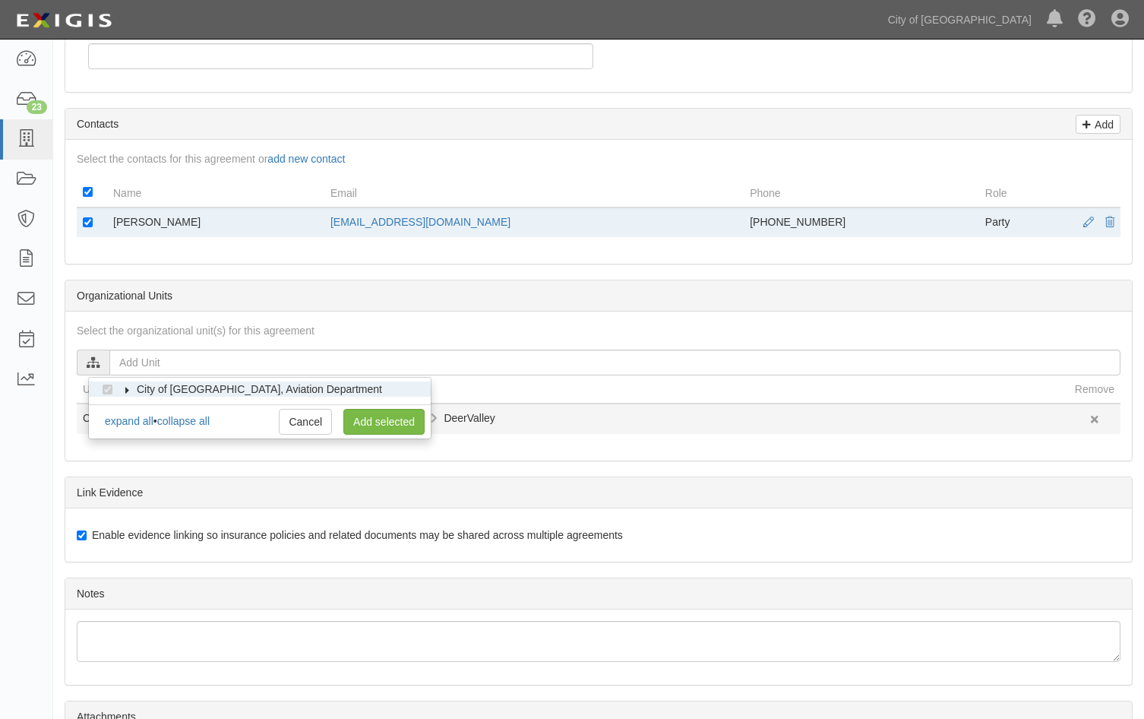
click at [539, 423] on td "City of Phoenix, Aviation Department General Aviation DeerValley" at bounding box center [573, 418] width 992 height 30
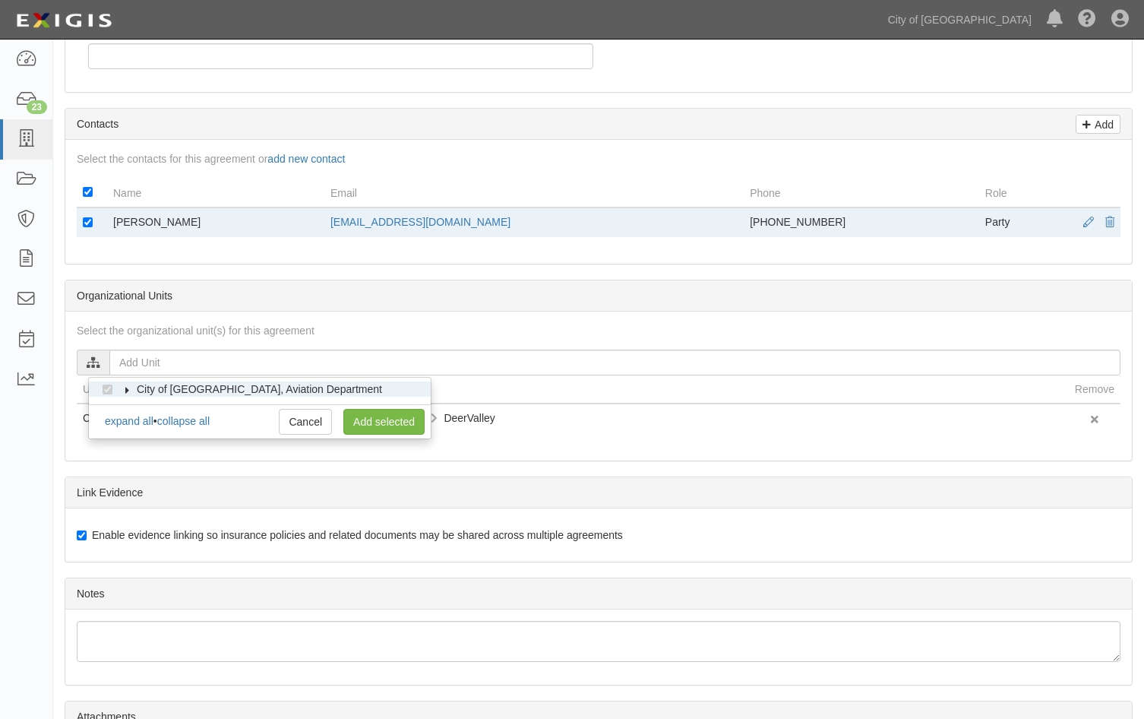
click at [508, 308] on div "Organizational Units" at bounding box center [598, 295] width 1066 height 31
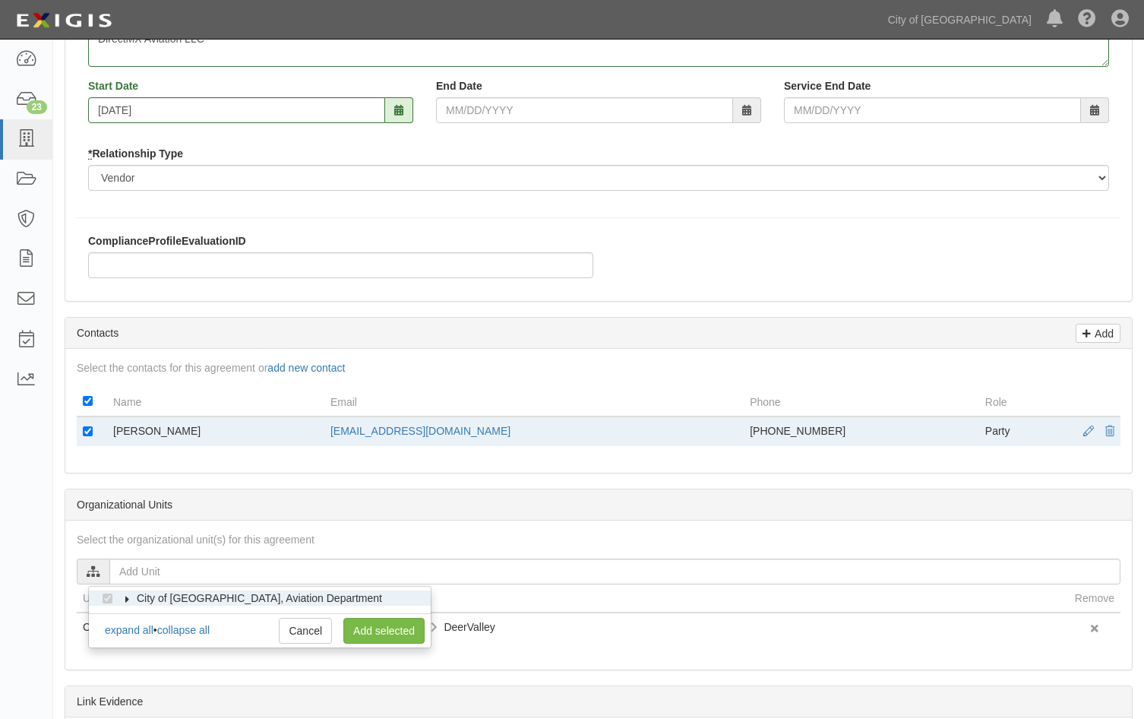
scroll to position [228, 0]
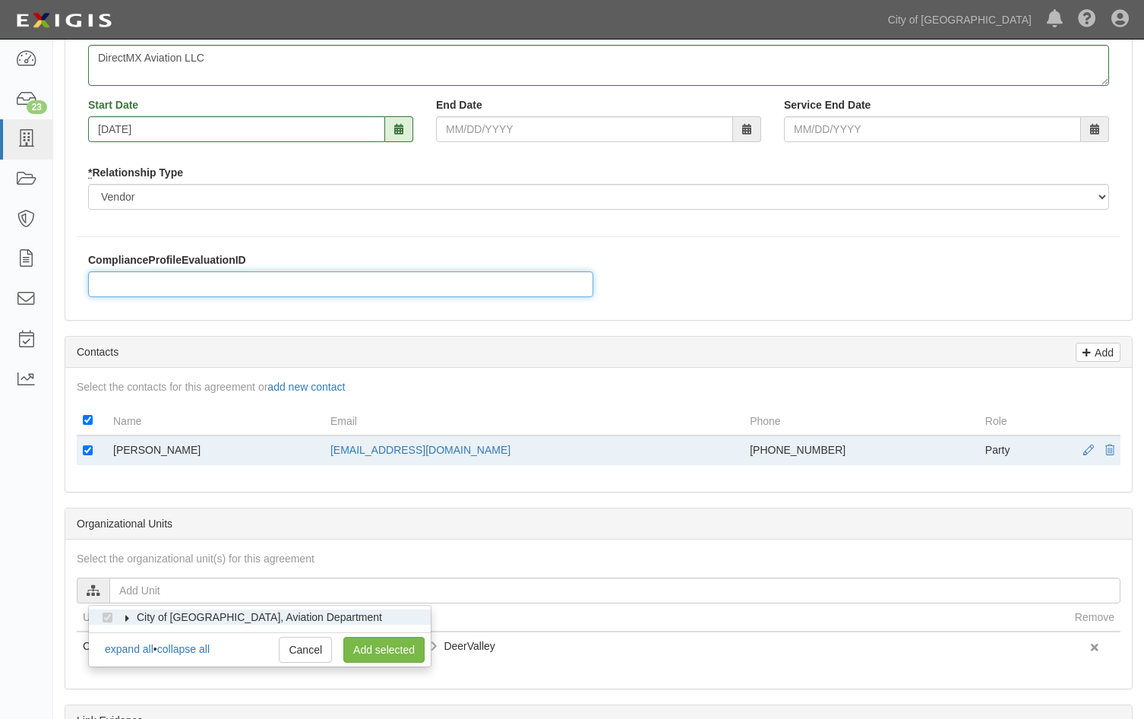
click at [292, 273] on input "ComplianceProfileEvaluationID" at bounding box center [340, 284] width 505 height 26
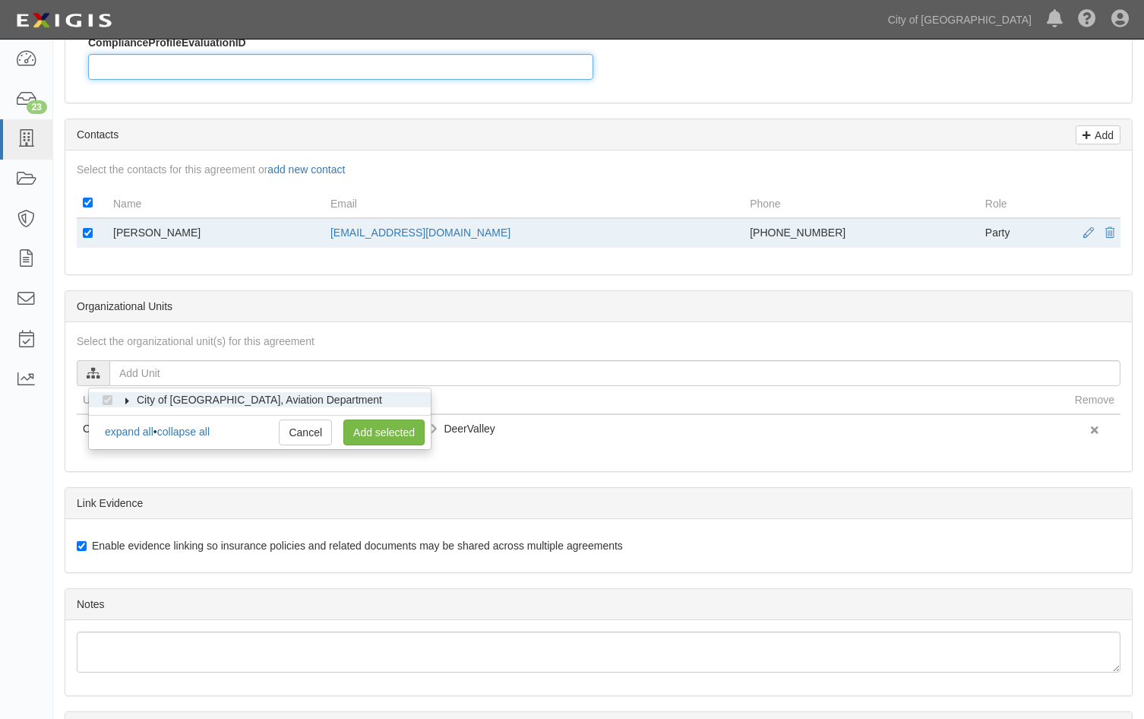
scroll to position [456, 0]
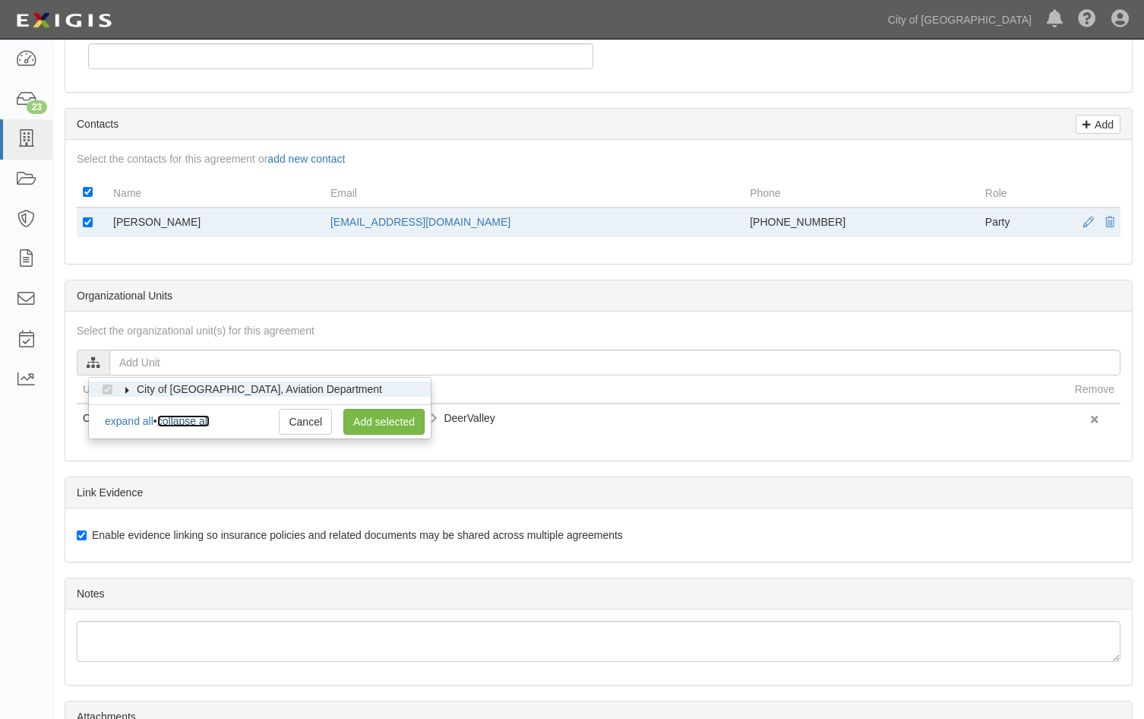
click at [197, 419] on link "collapse all" at bounding box center [183, 421] width 52 height 12
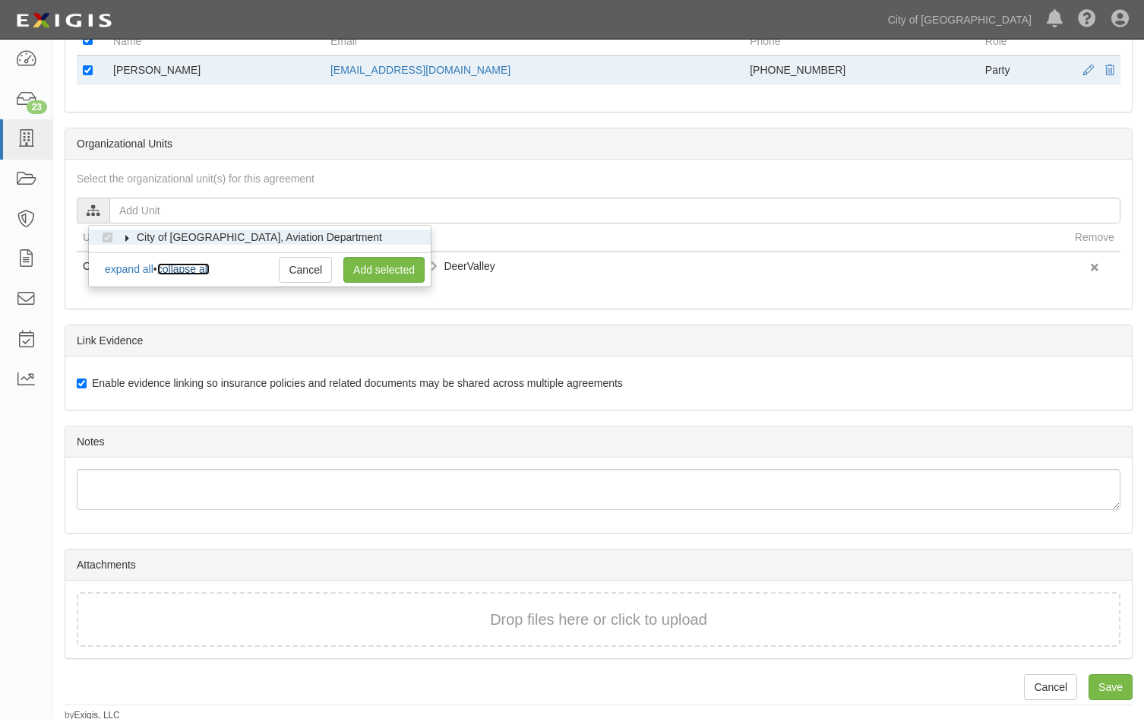
scroll to position [611, 0]
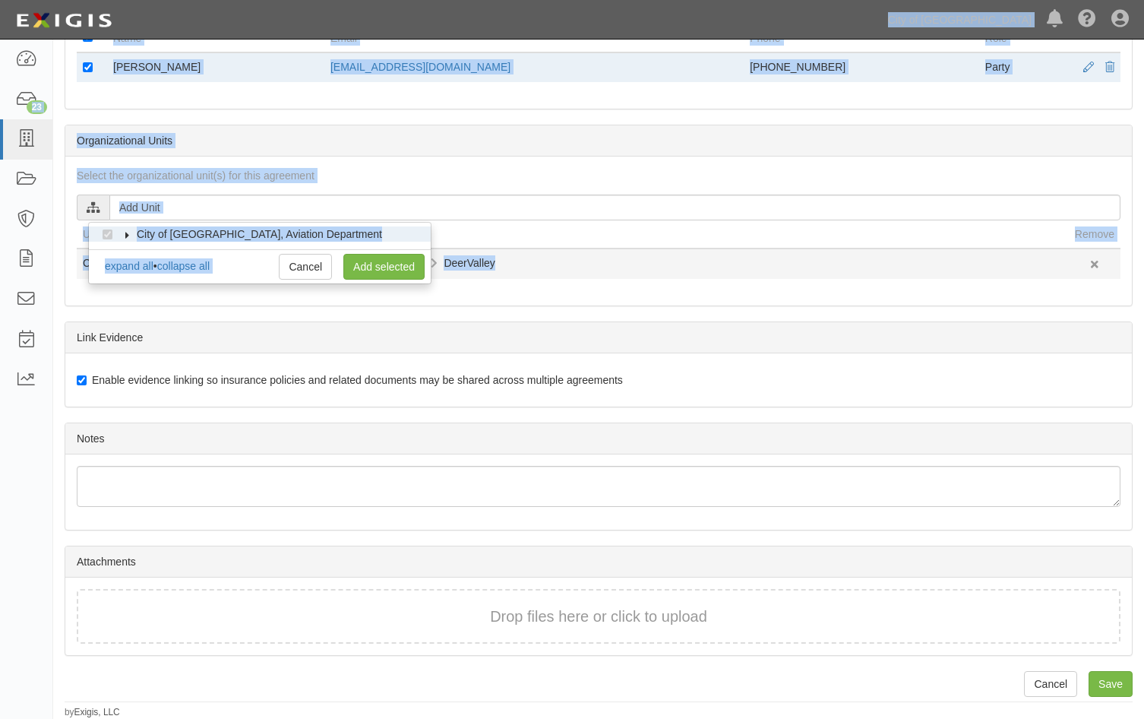
drag, startPoint x: 899, startPoint y: 24, endPoint x: 1044, endPoint y: 270, distance: 284.6
click at [1044, 270] on body "Toggle navigation Dashboard 23 Inbox Parties Agreements Coverages Documents Mes…" at bounding box center [572, 53] width 1144 height 1329
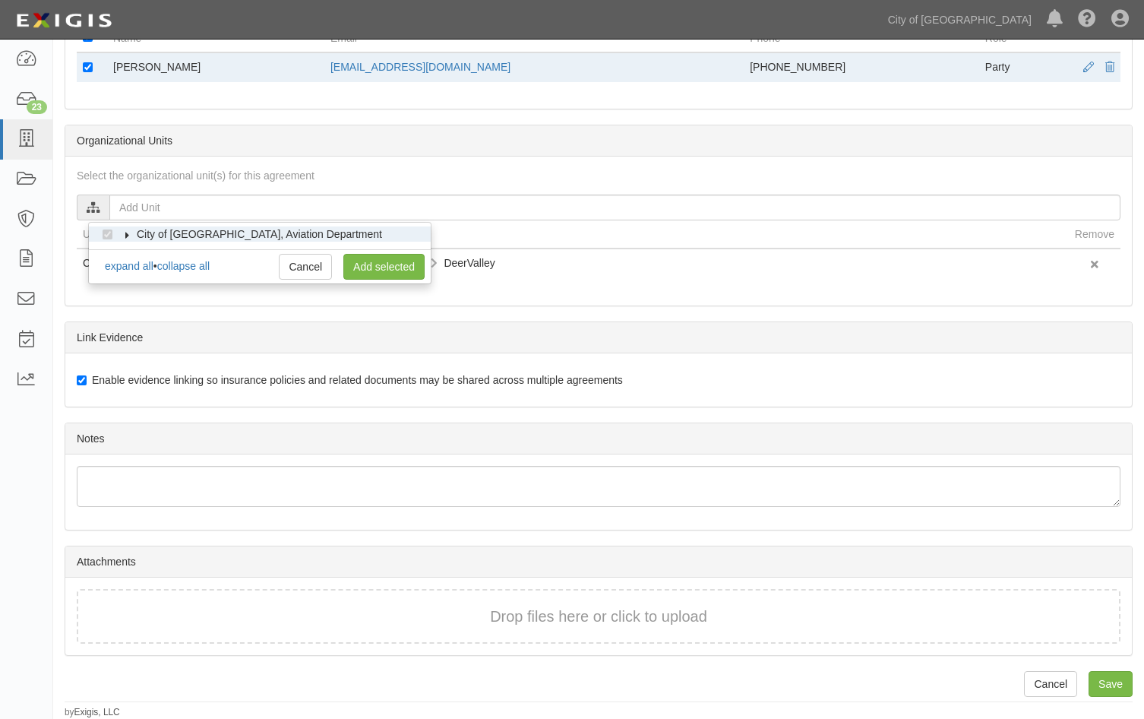
click at [304, 620] on div "Drop files here or click to upload" at bounding box center [598, 616] width 1010 height 22
click at [309, 264] on link "Cancel" at bounding box center [305, 267] width 53 height 26
checkbox input "true"
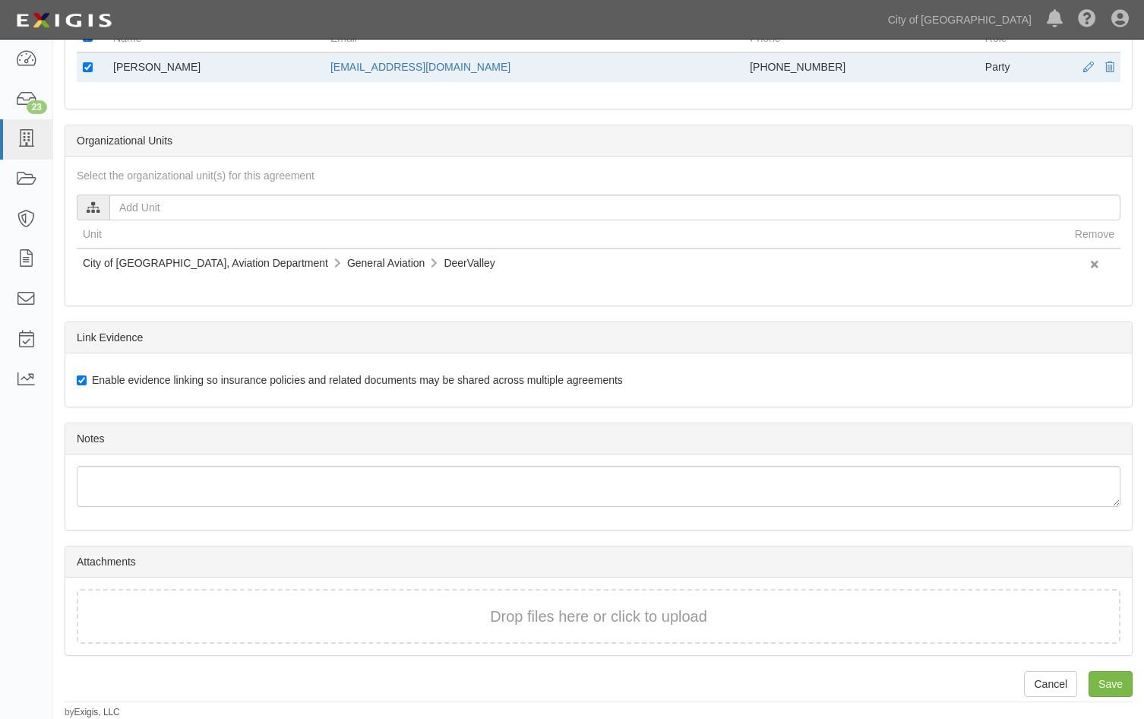
click at [285, 606] on div "Drop files here or click to upload" at bounding box center [598, 616] width 1010 height 22
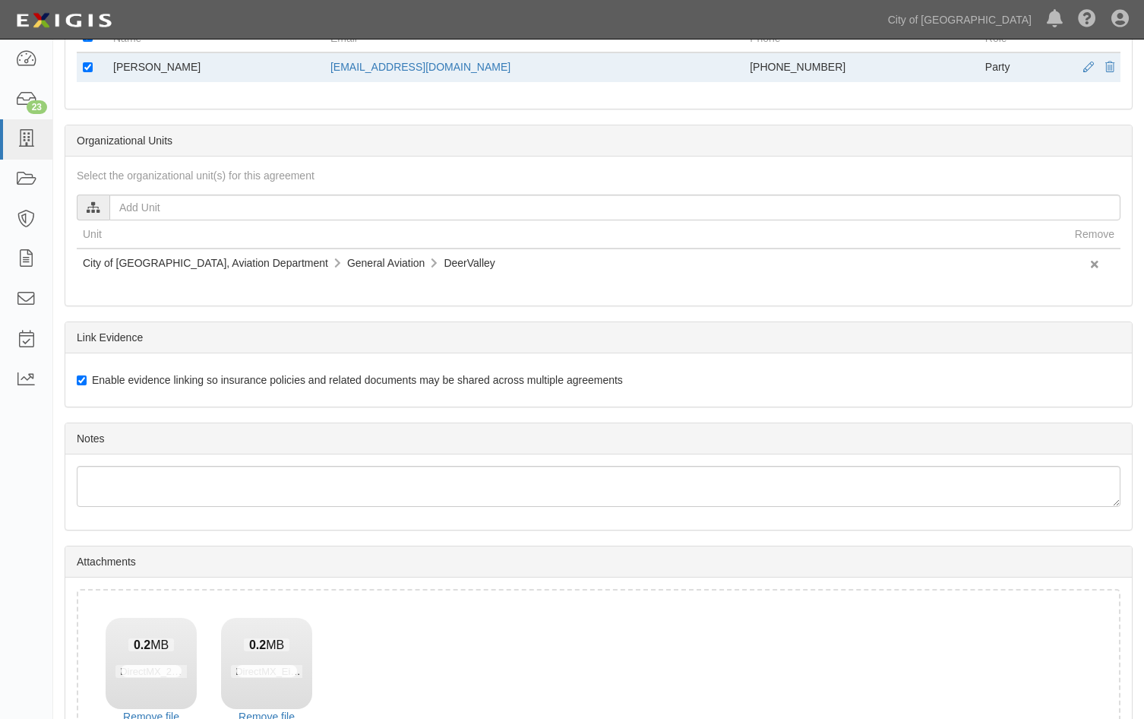
scroll to position [720, 0]
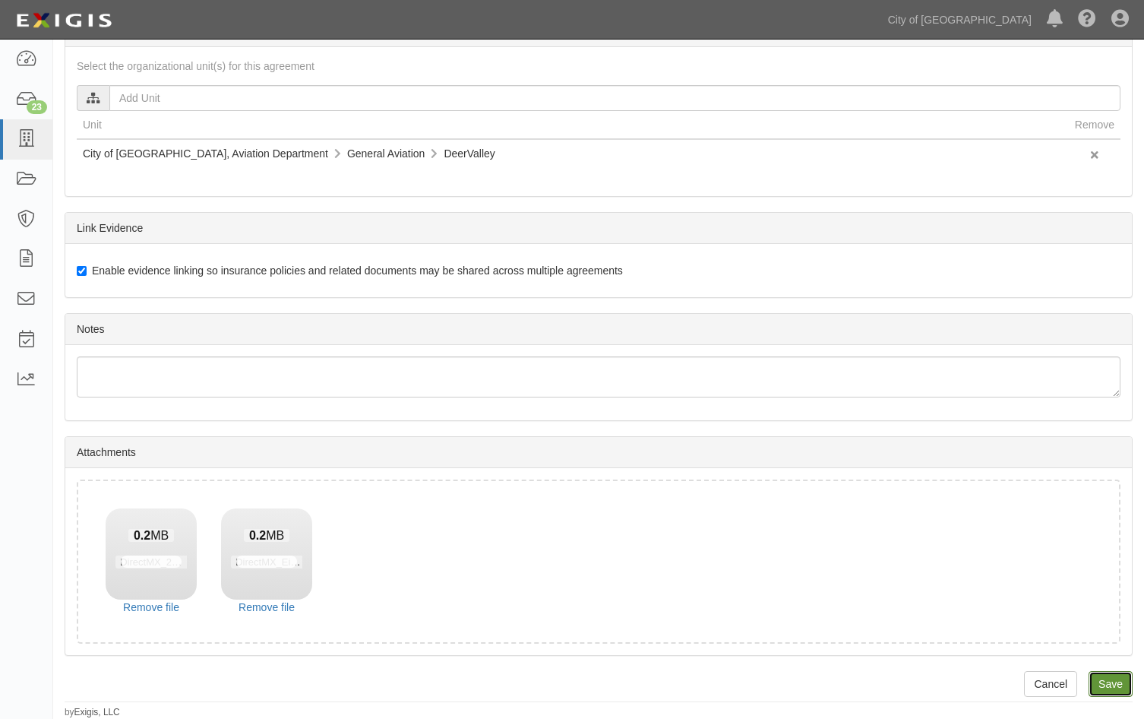
click at [1103, 683] on input "Save" at bounding box center [1110, 684] width 44 height 26
